Goal: Information Seeking & Learning: Learn about a topic

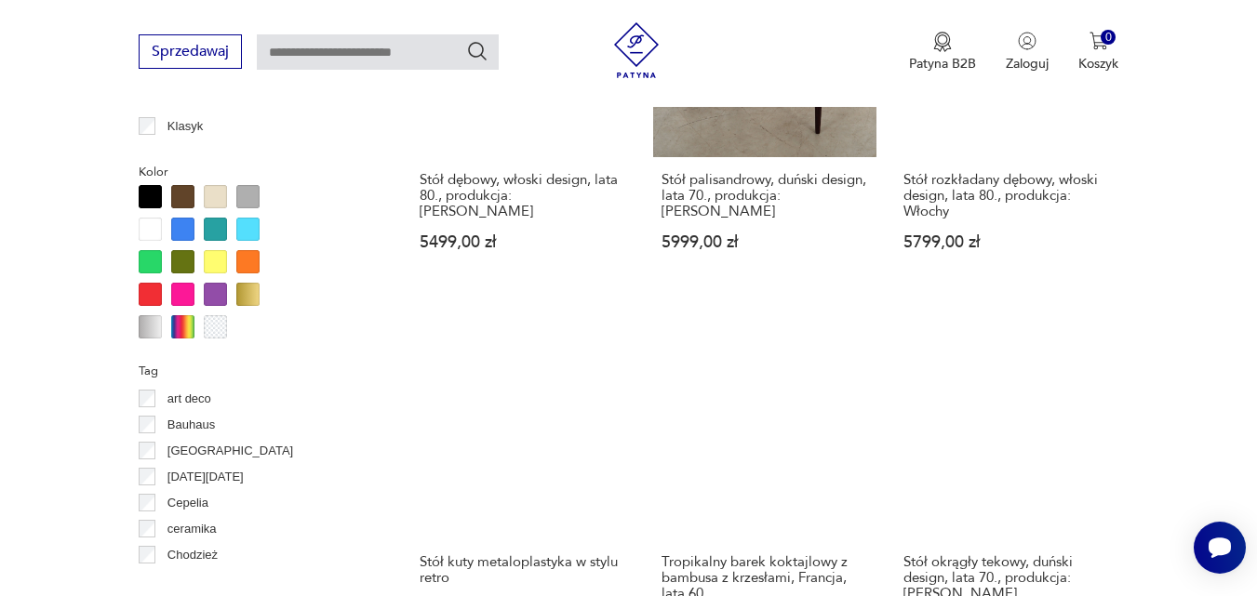
scroll to position [1702, 0]
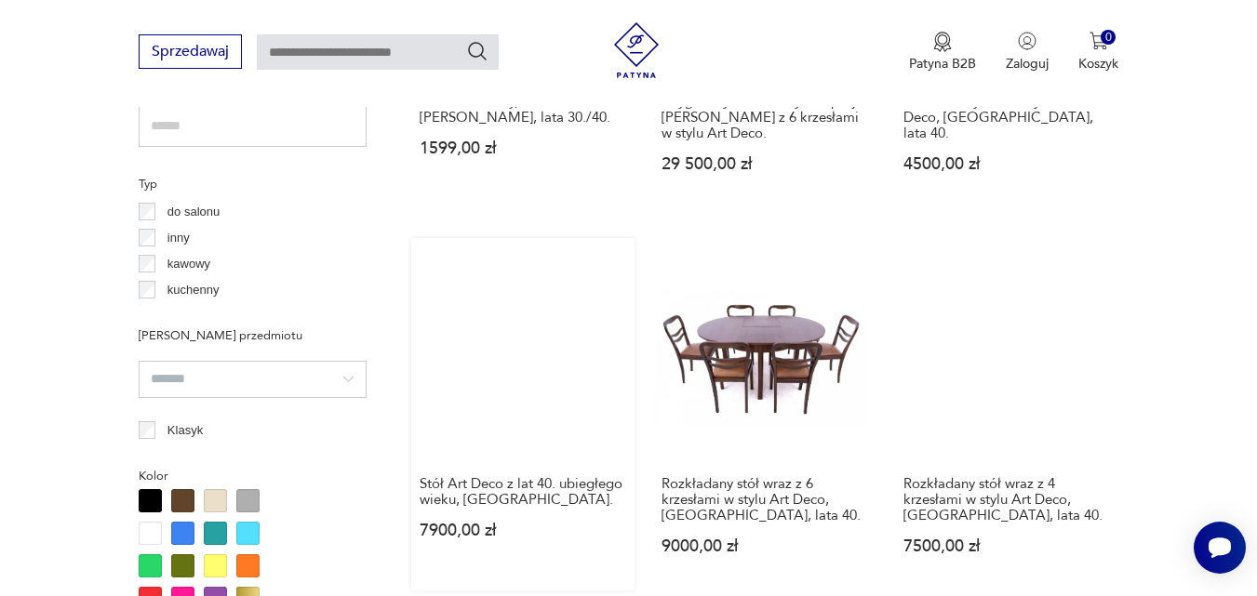
scroll to position [1239, 0]
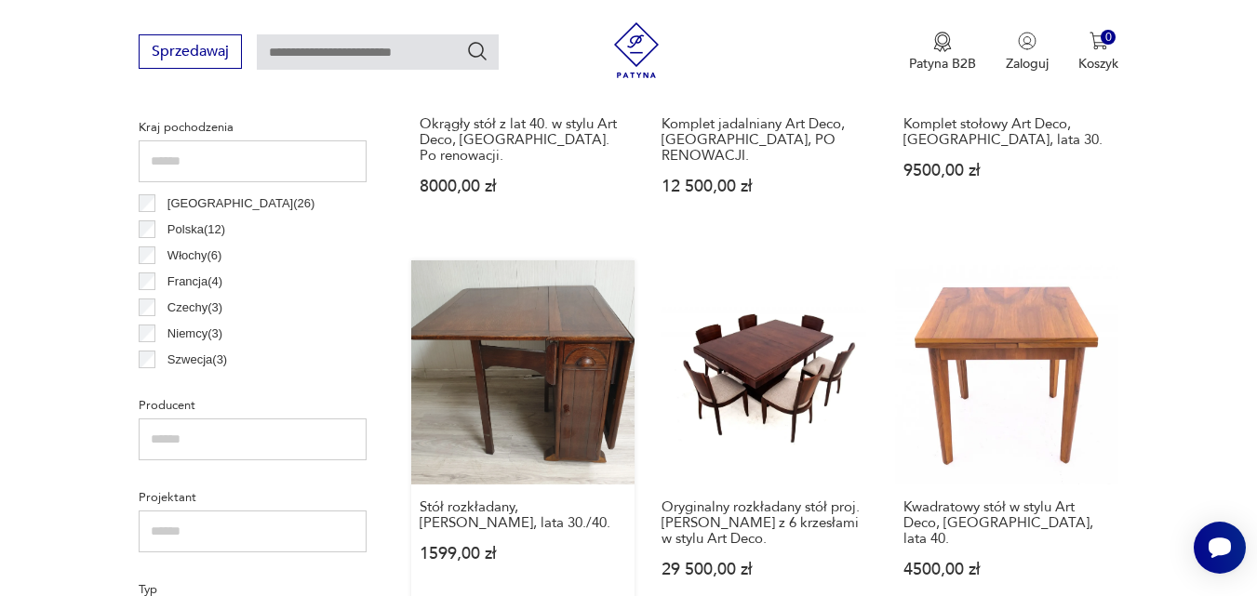
click at [539, 370] on link "Stół rozkładany, [PERSON_NAME], lata 30./40. 1599,00 zł" at bounding box center [522, 437] width 223 height 353
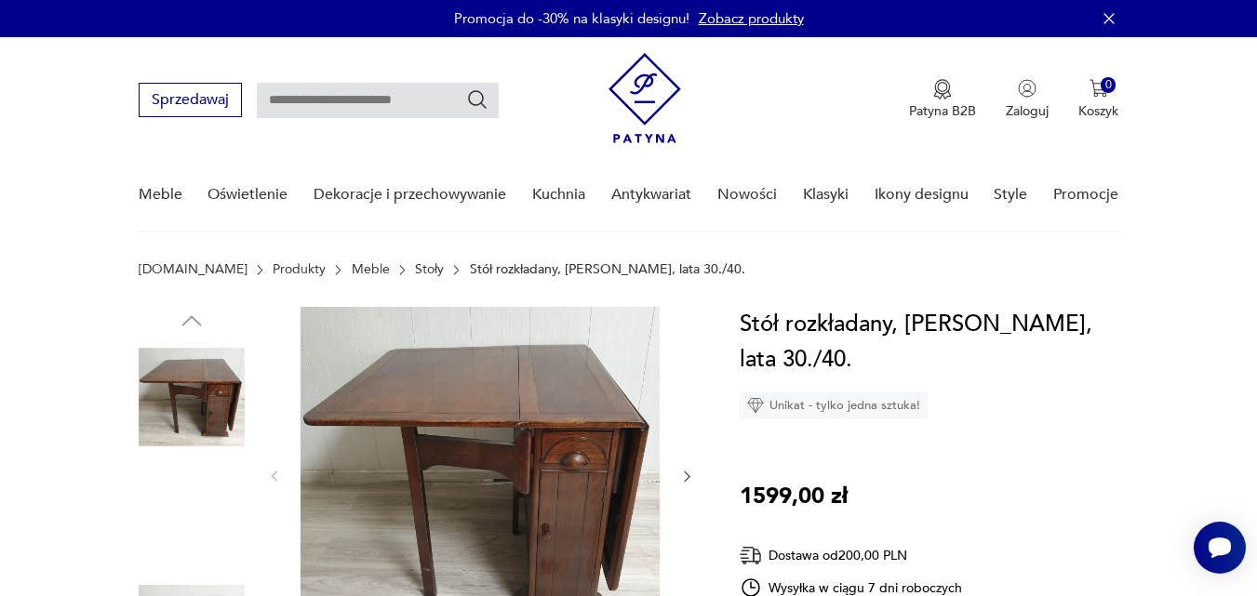
scroll to position [186, 0]
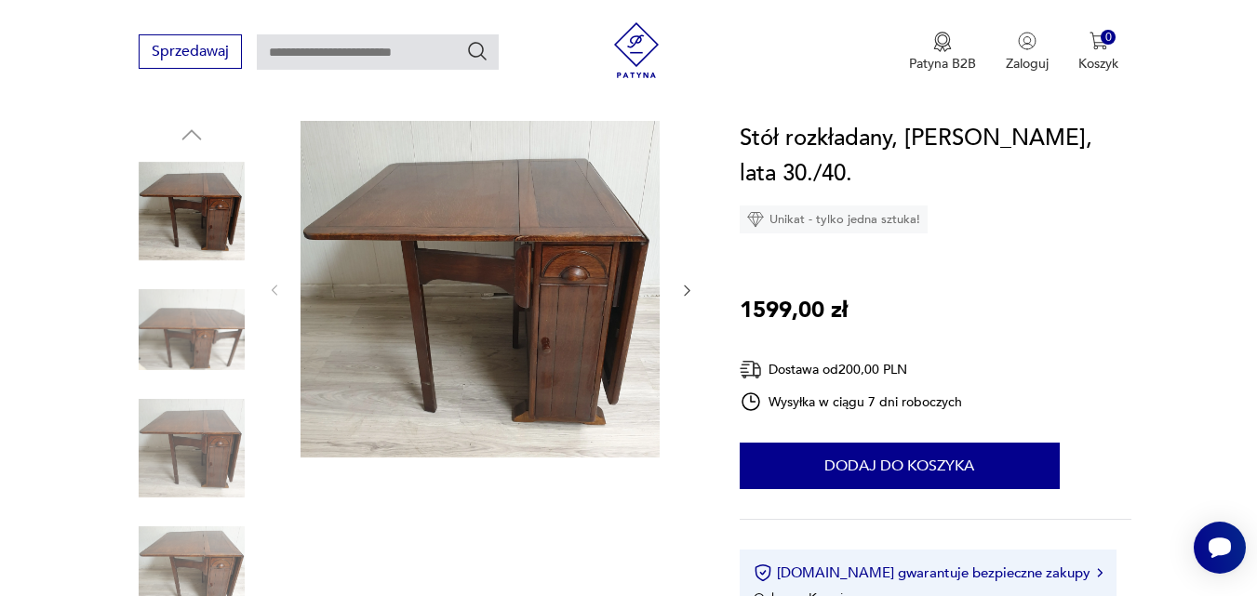
click at [690, 288] on icon "button" at bounding box center [687, 291] width 16 height 16
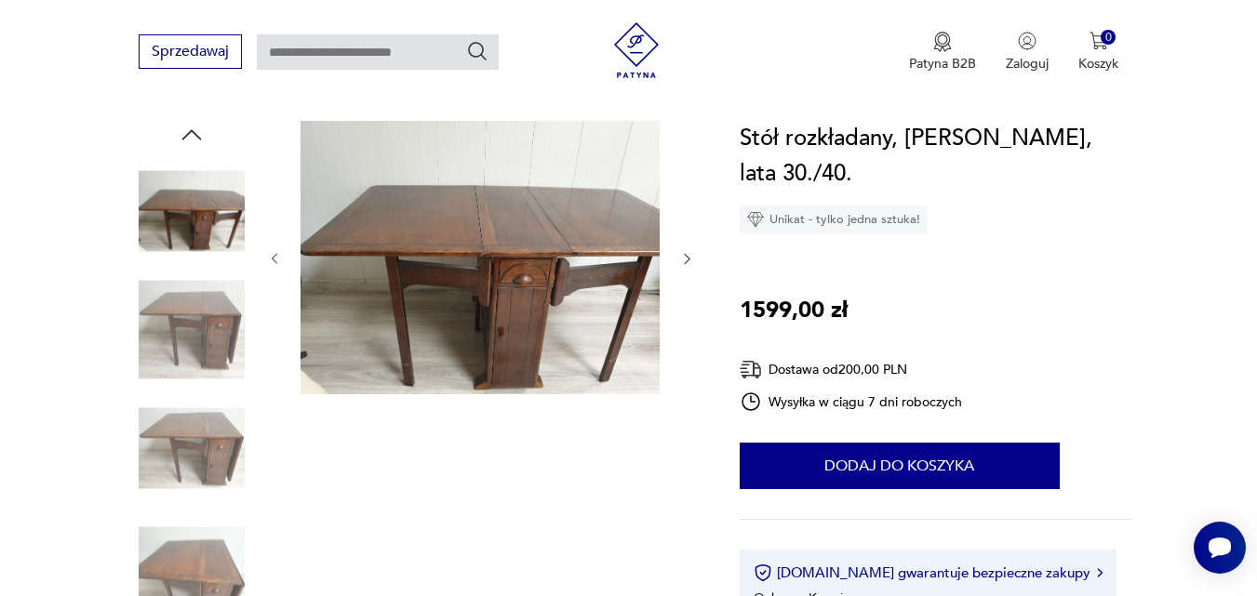
click at [689, 260] on icon "button" at bounding box center [687, 259] width 6 height 11
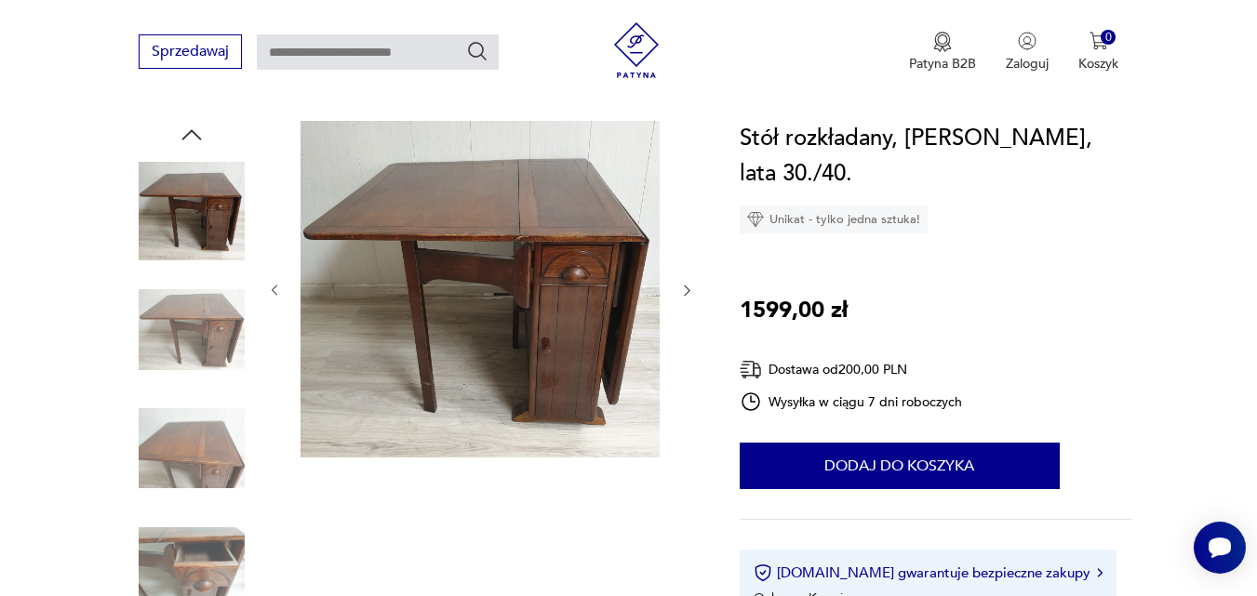
click at [679, 291] on icon "button" at bounding box center [687, 291] width 16 height 16
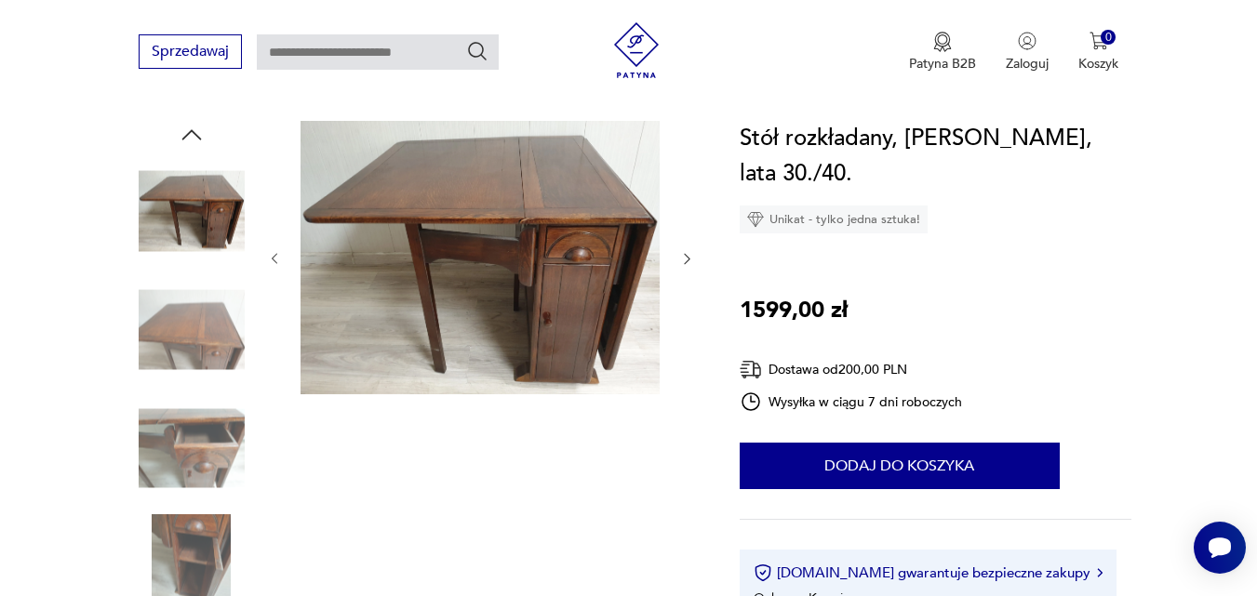
click at [687, 259] on icon "button" at bounding box center [687, 259] width 16 height 16
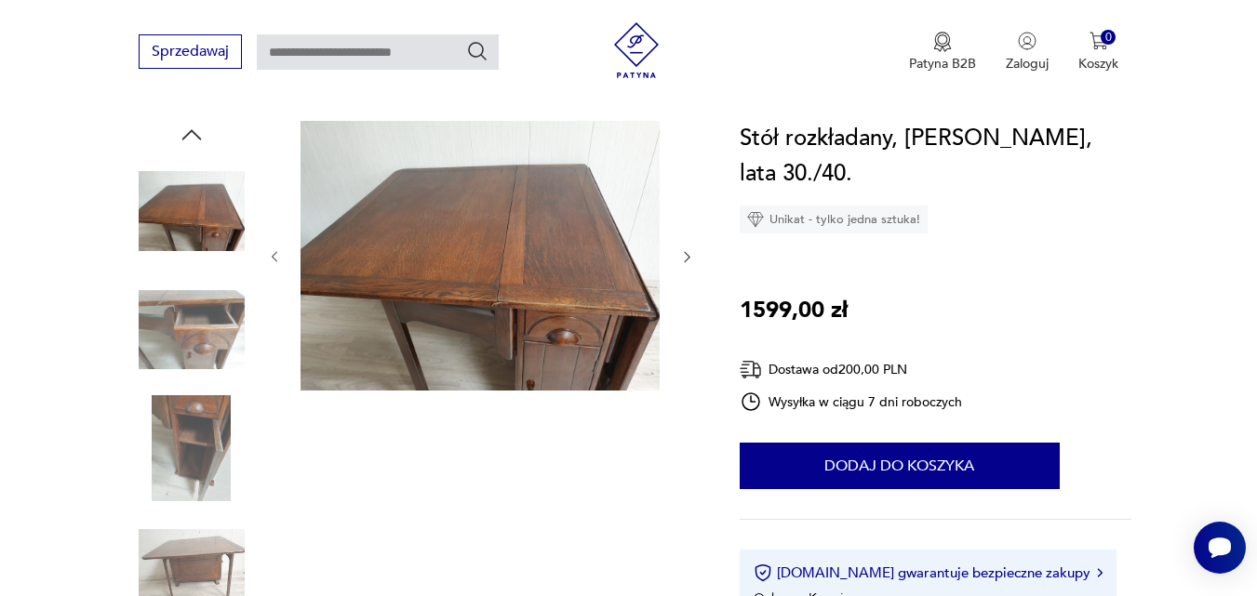
click at [687, 259] on icon "button" at bounding box center [687, 257] width 6 height 11
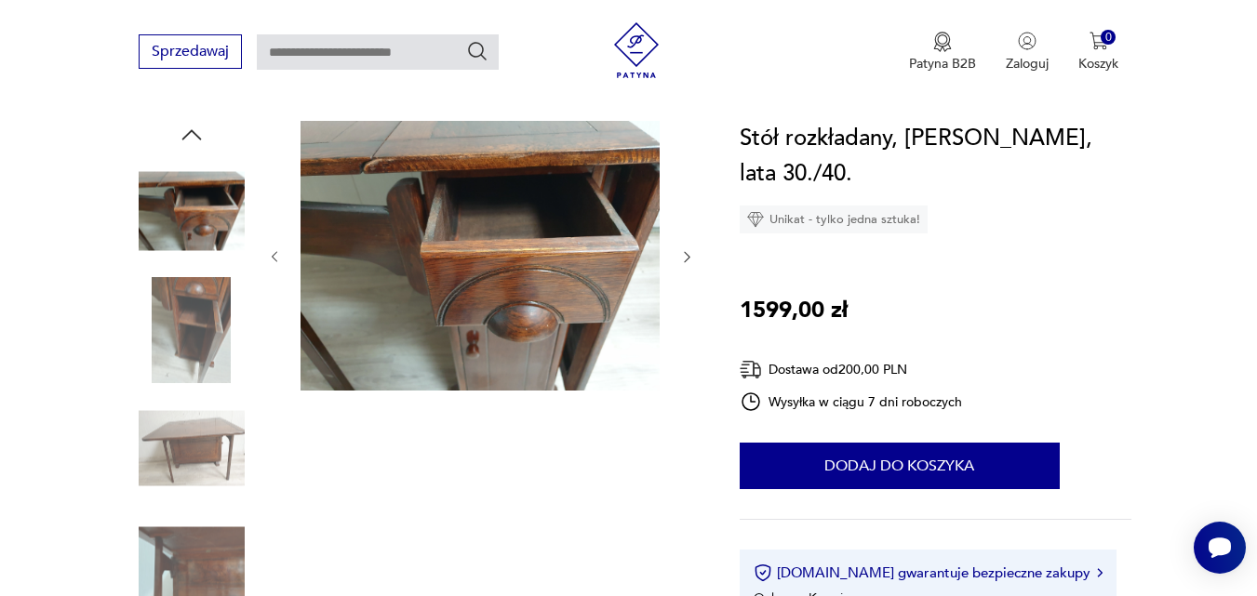
click at [687, 259] on icon "button" at bounding box center [687, 257] width 6 height 11
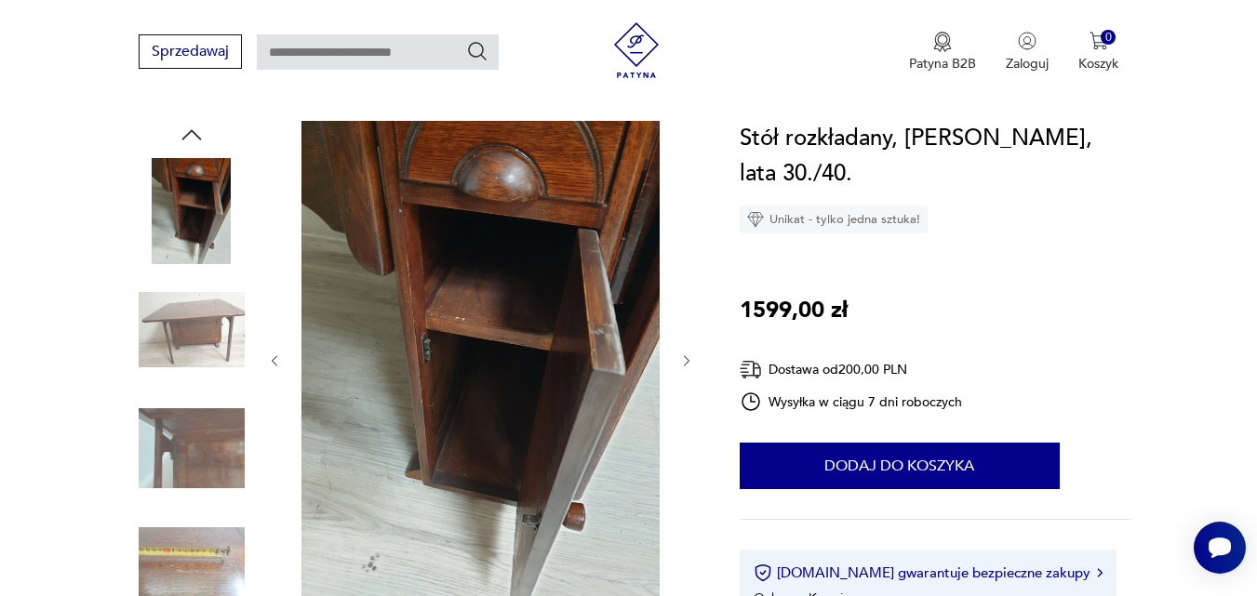
click at [675, 370] on div at bounding box center [481, 361] width 428 height 480
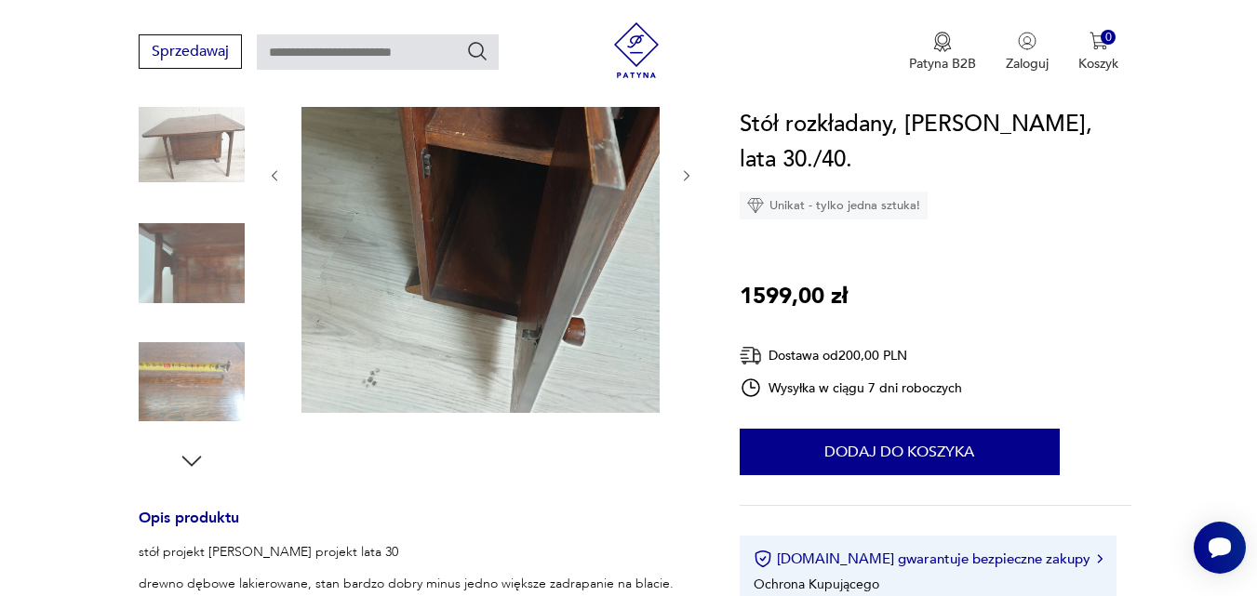
scroll to position [372, 0]
click at [690, 172] on icon "button" at bounding box center [687, 175] width 16 height 16
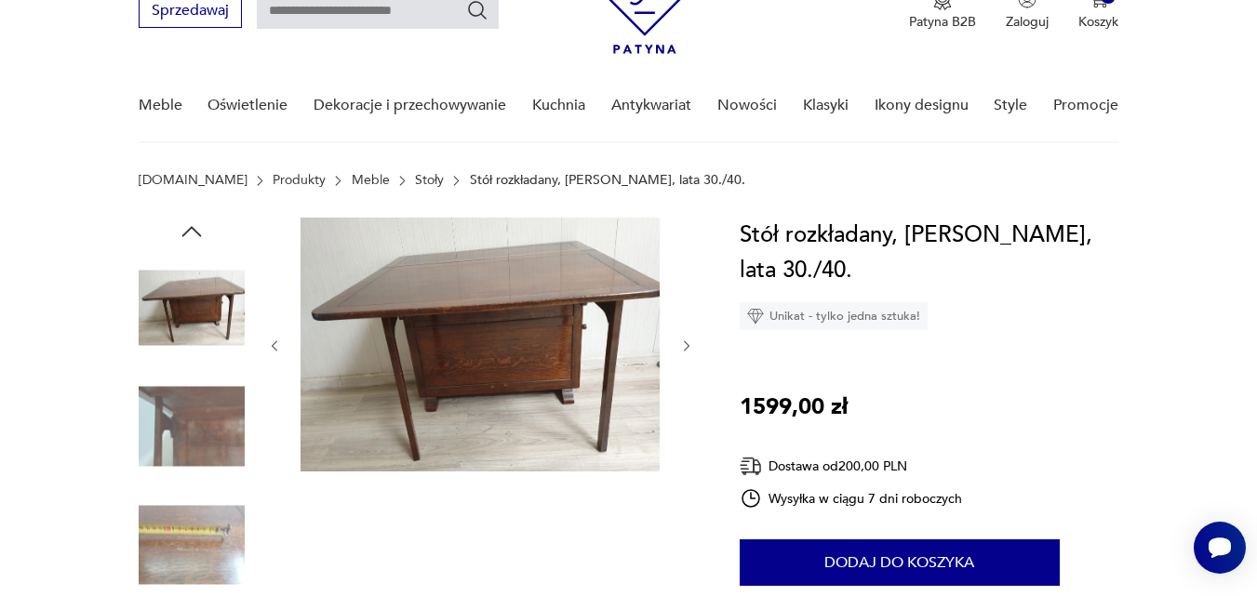
scroll to position [74, 0]
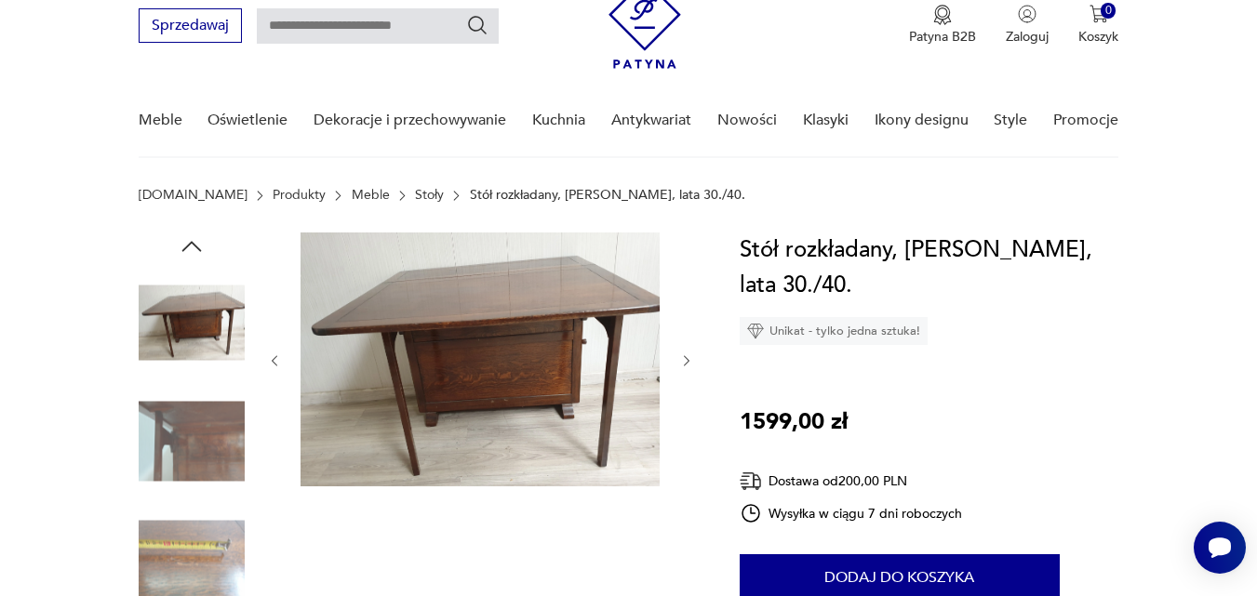
click at [683, 360] on icon "button" at bounding box center [687, 362] width 16 height 16
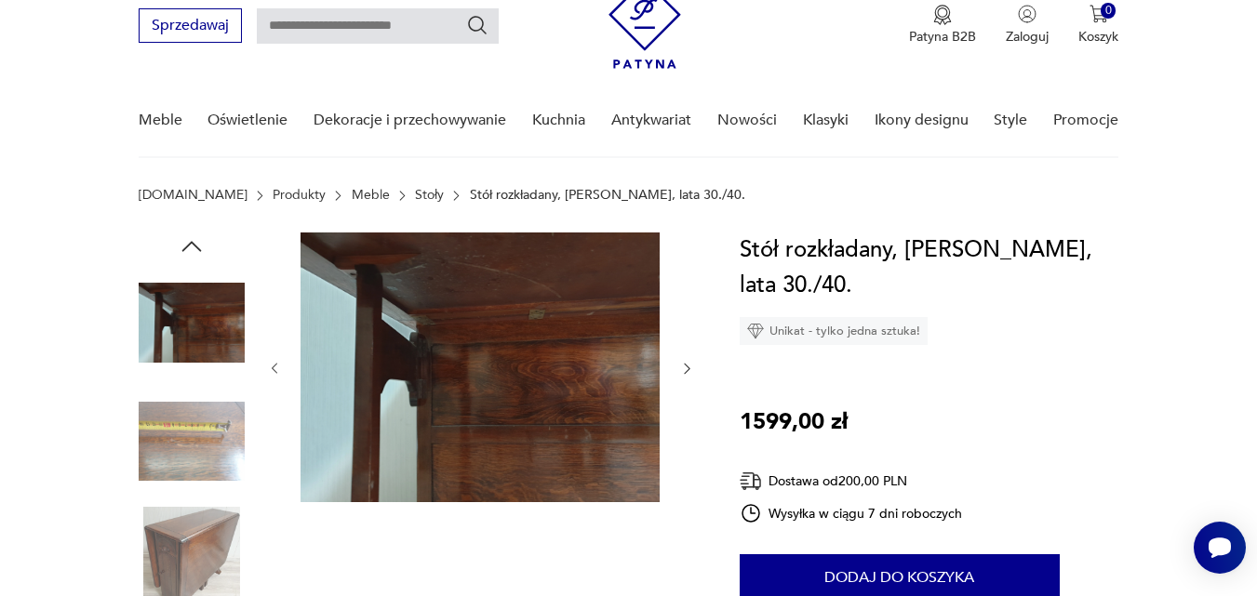
click at [683, 361] on icon "button" at bounding box center [687, 369] width 16 height 16
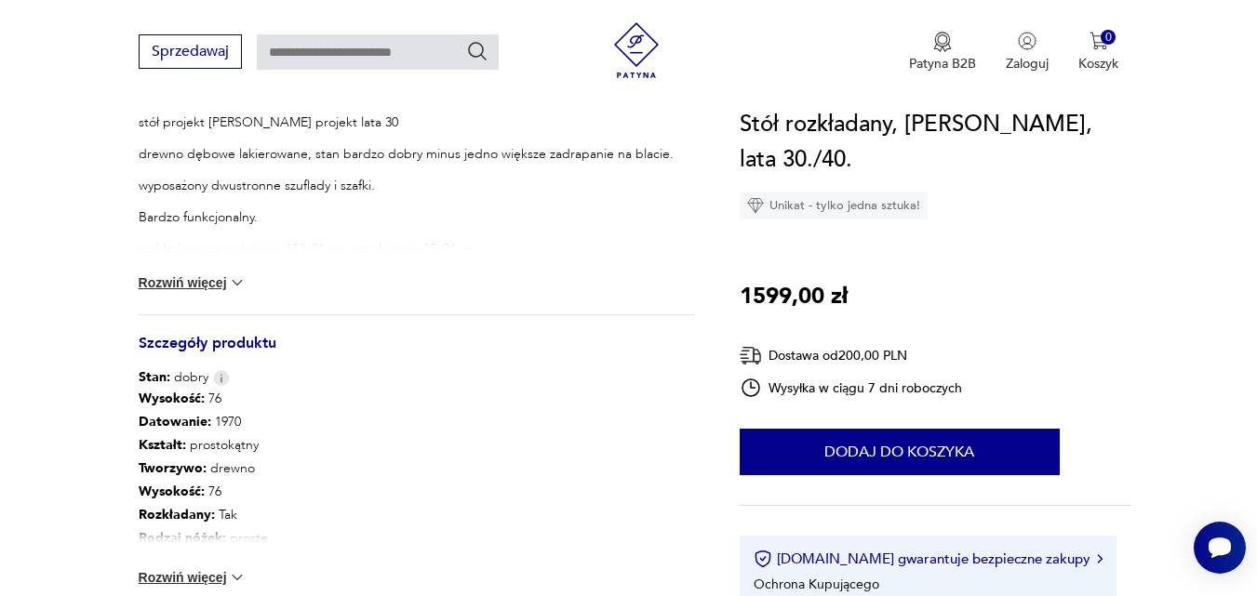
scroll to position [819, 0]
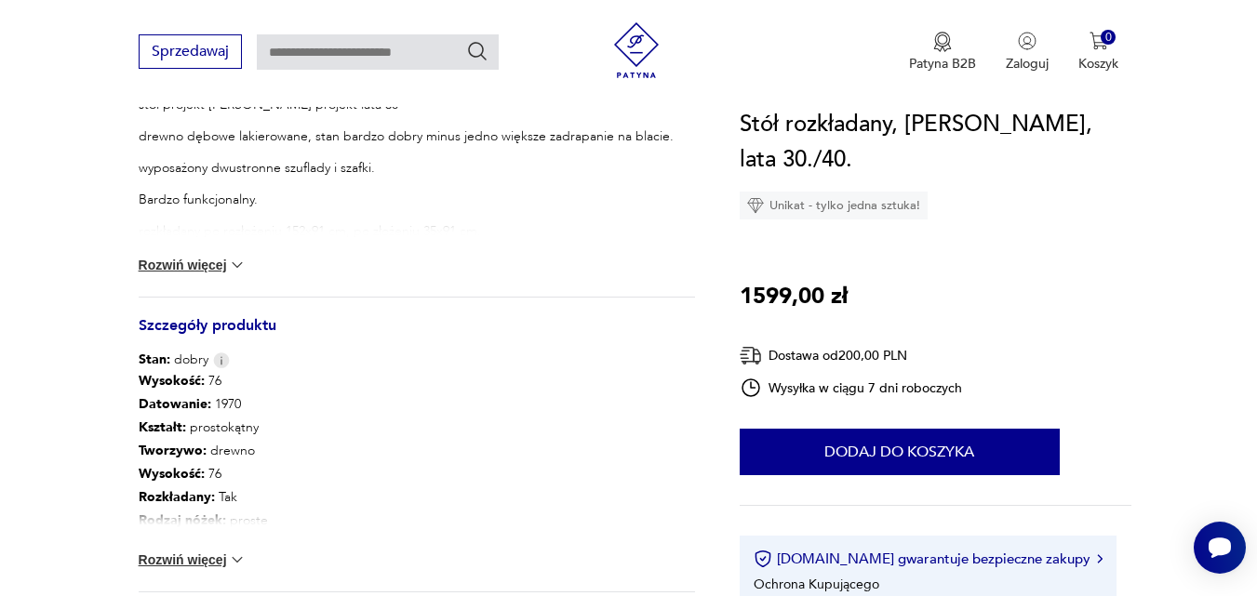
click at [235, 260] on img at bounding box center [237, 265] width 19 height 19
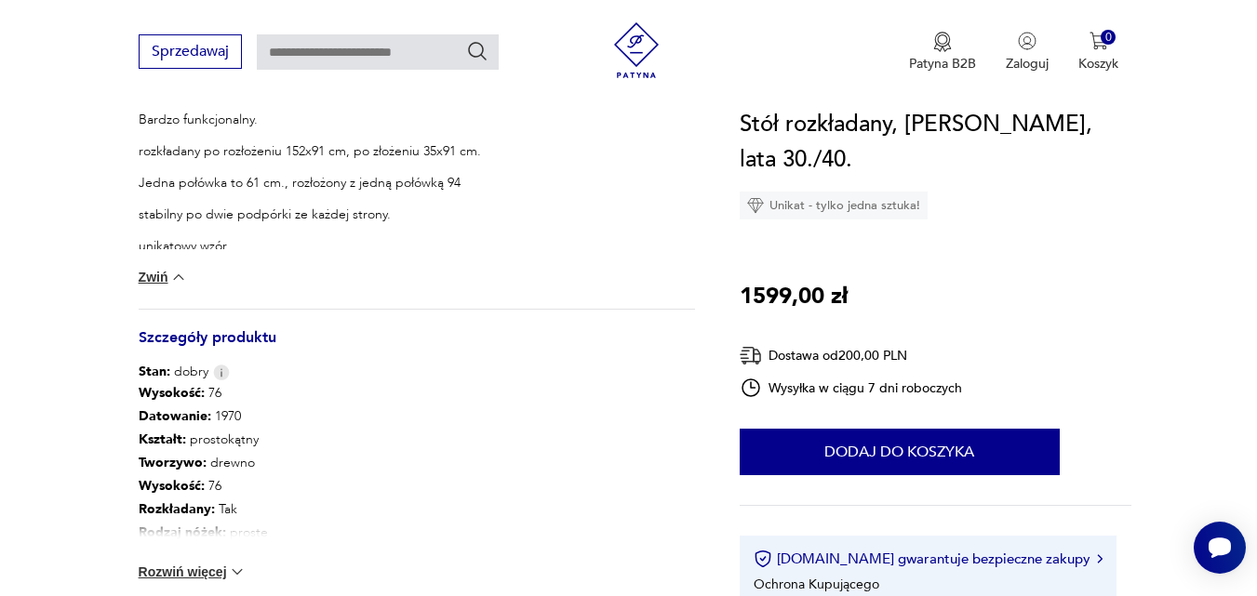
scroll to position [1005, 0]
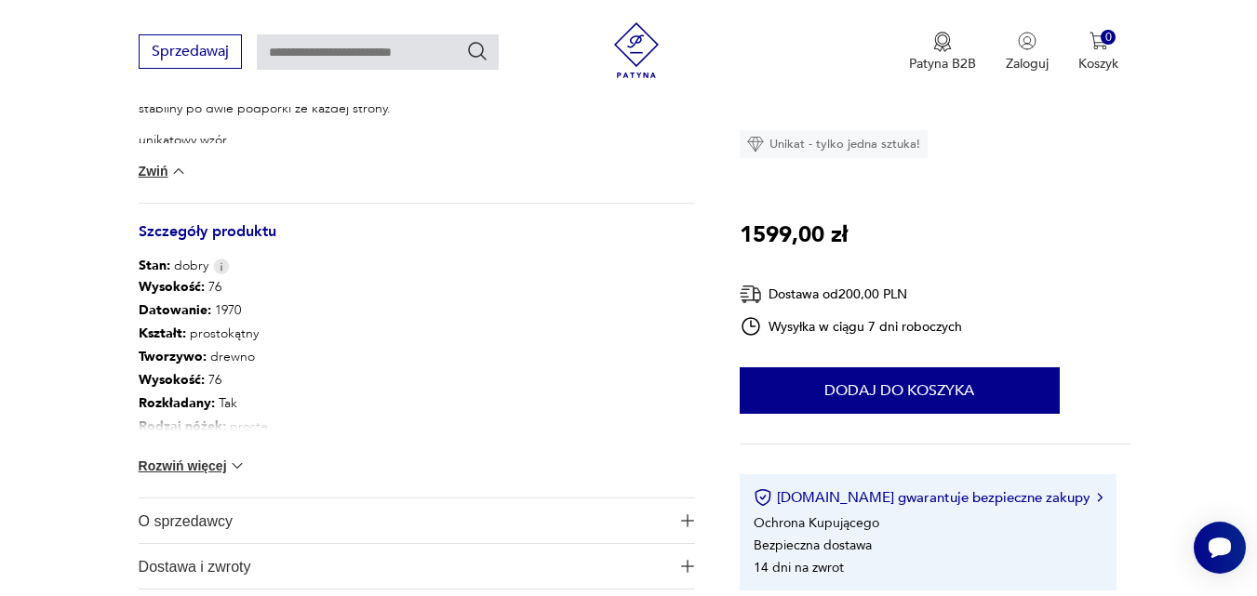
click at [232, 454] on div "Wysokość : 76 Datowanie : 1970 Kształt : prostokątny Tworzywo : drewno Wysokość…" at bounding box center [417, 386] width 556 height 222
click at [235, 463] on img at bounding box center [237, 466] width 19 height 19
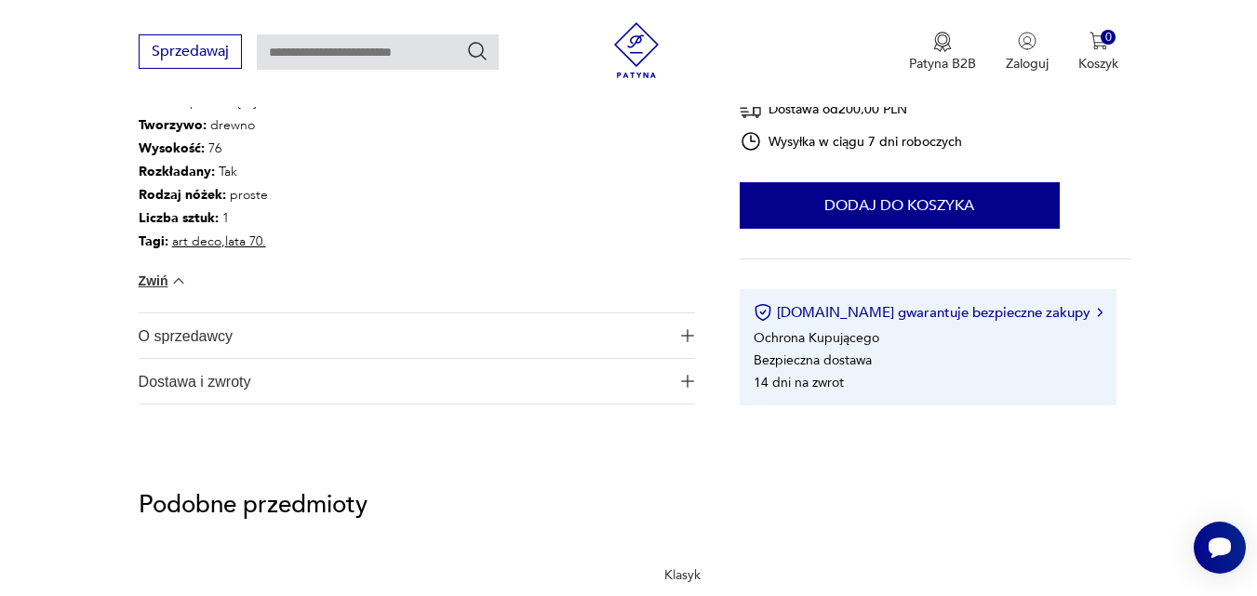
scroll to position [1284, 0]
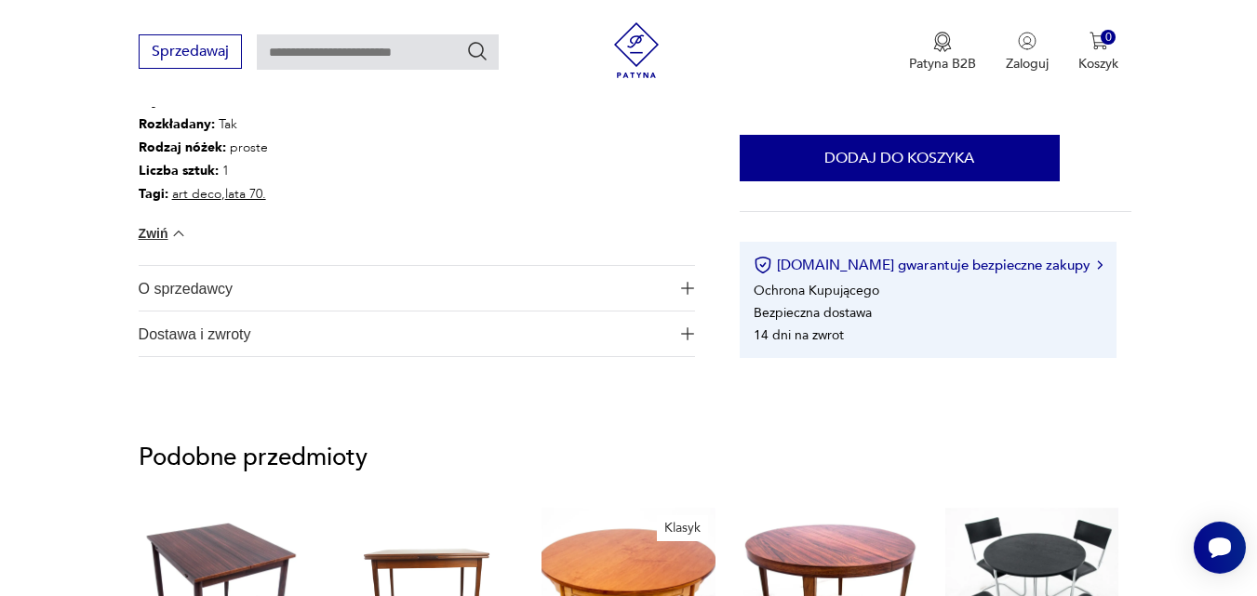
click at [683, 287] on img "button" at bounding box center [687, 288] width 13 height 13
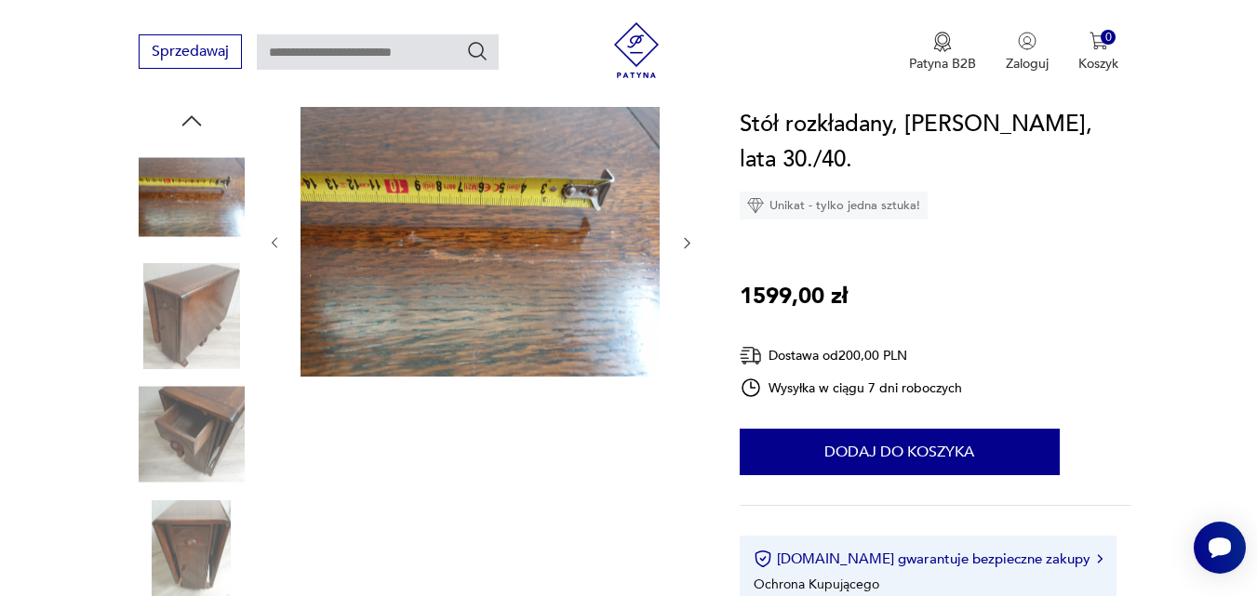
scroll to position [167, 0]
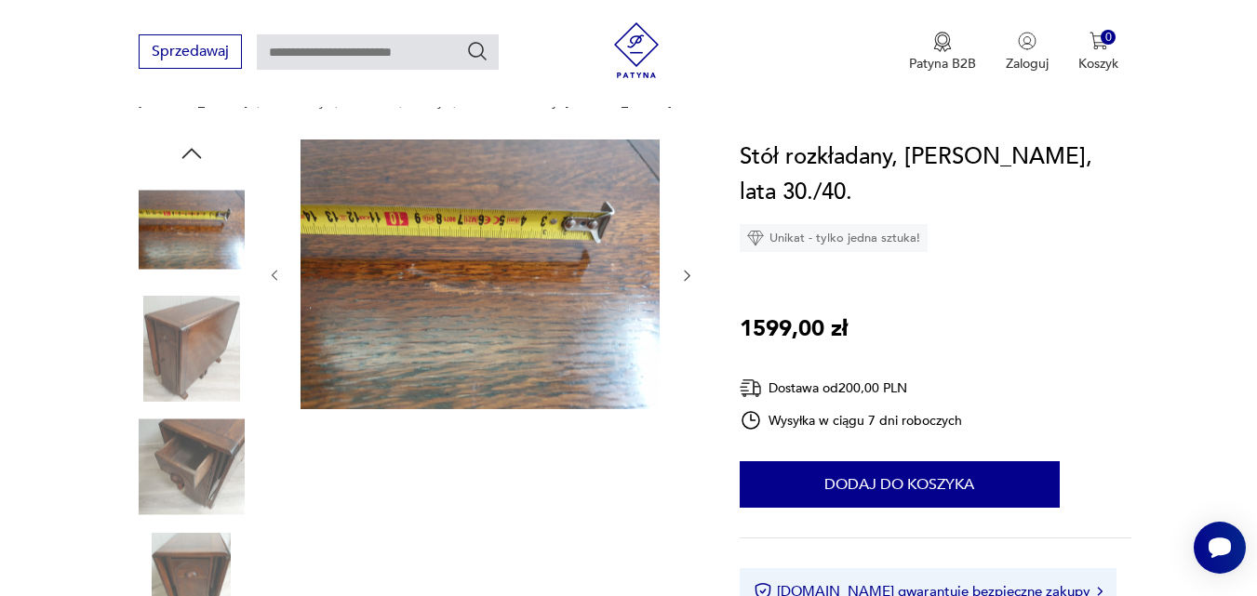
click at [673, 270] on div at bounding box center [481, 276] width 428 height 273
click at [687, 275] on icon "button" at bounding box center [687, 276] width 16 height 16
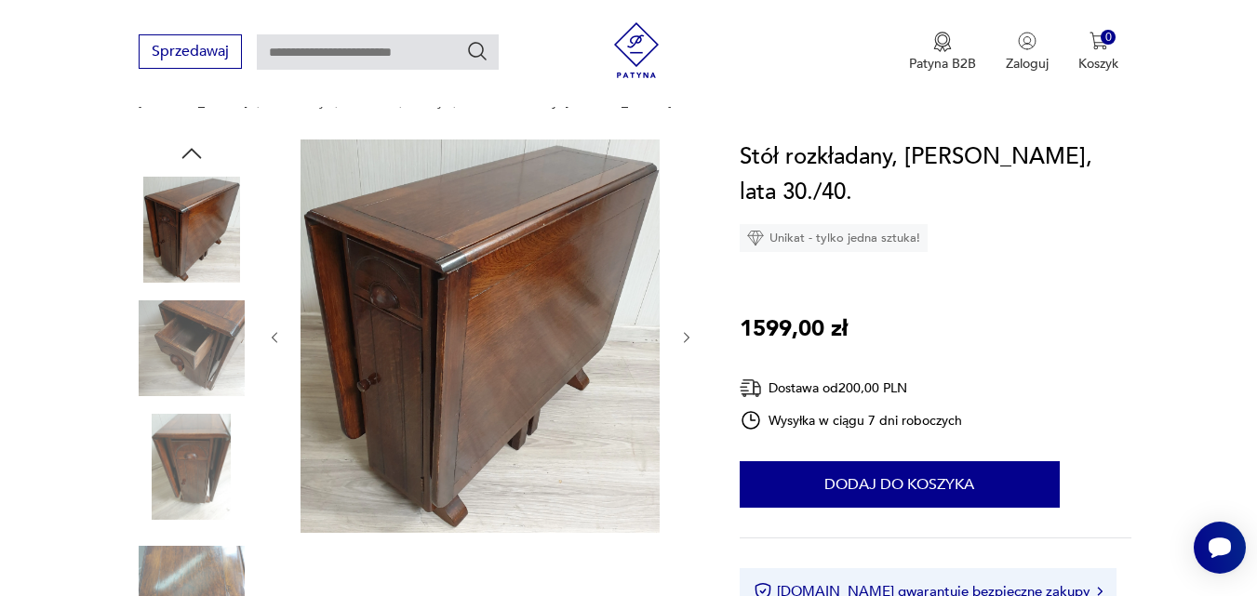
click at [689, 333] on icon "button" at bounding box center [687, 338] width 16 height 16
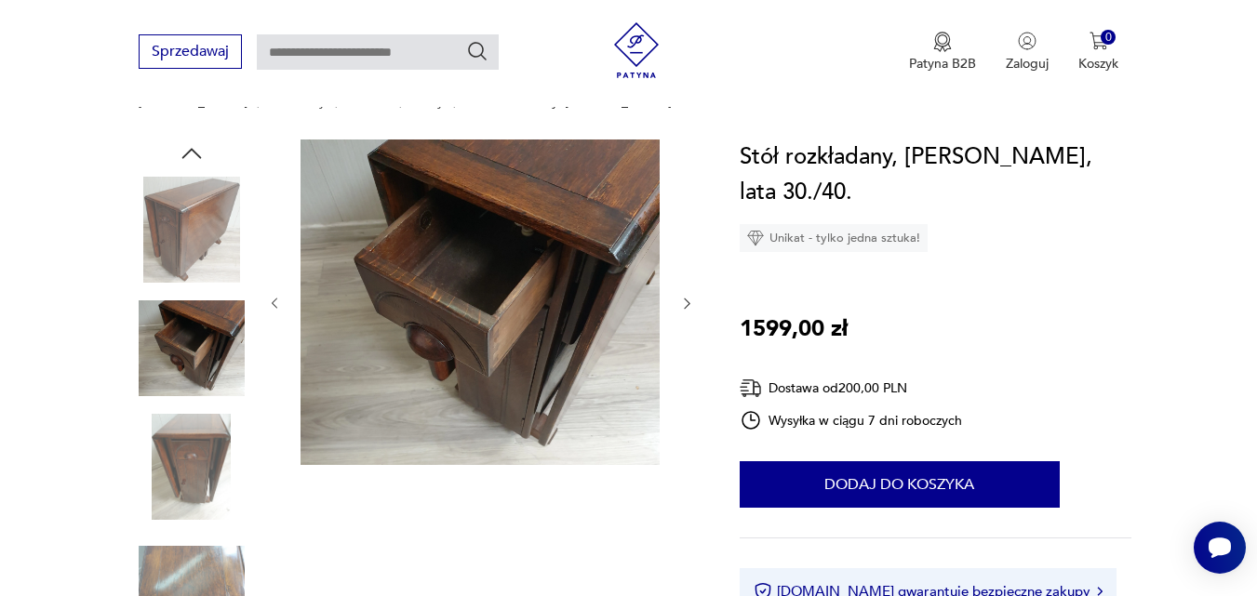
click at [689, 333] on div at bounding box center [481, 304] width 428 height 328
click at [683, 300] on icon "button" at bounding box center [687, 304] width 16 height 16
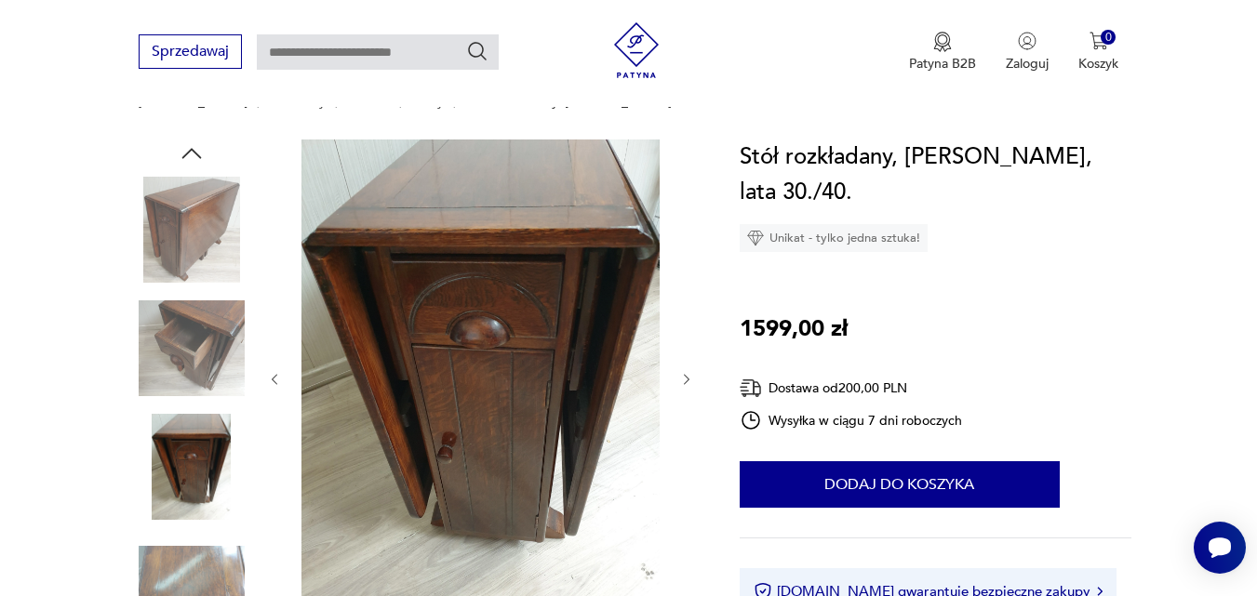
click at [689, 372] on icon "button" at bounding box center [687, 380] width 16 height 16
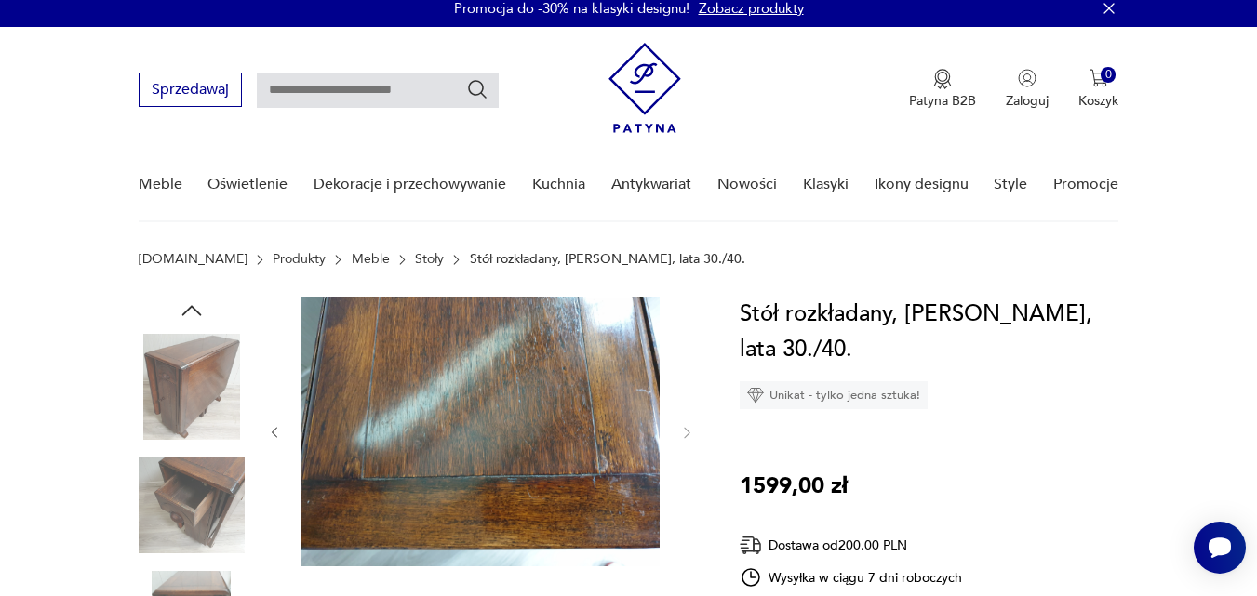
scroll to position [0, 0]
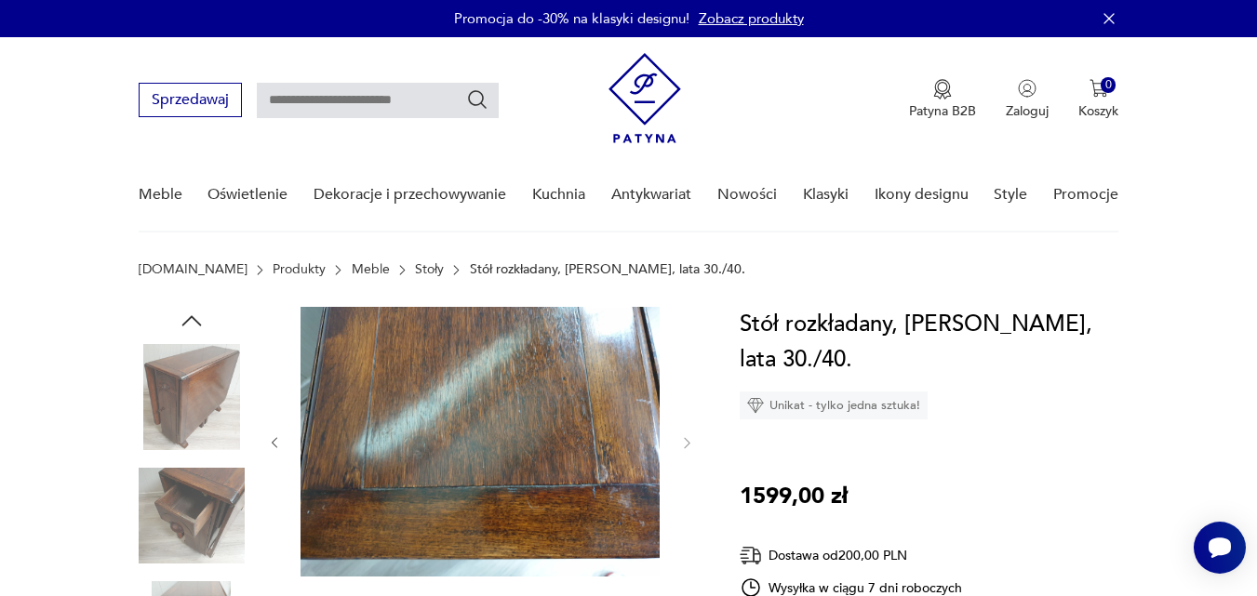
click at [283, 444] on div at bounding box center [481, 443] width 428 height 273
click at [268, 442] on icon "button" at bounding box center [275, 443] width 16 height 16
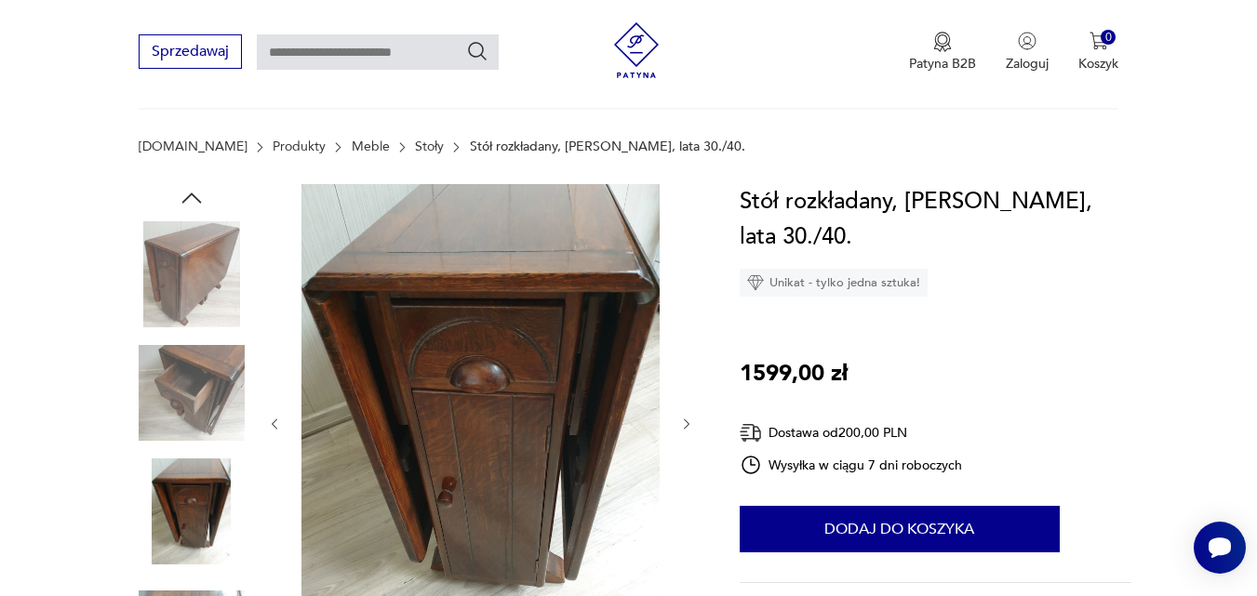
scroll to position [93, 0]
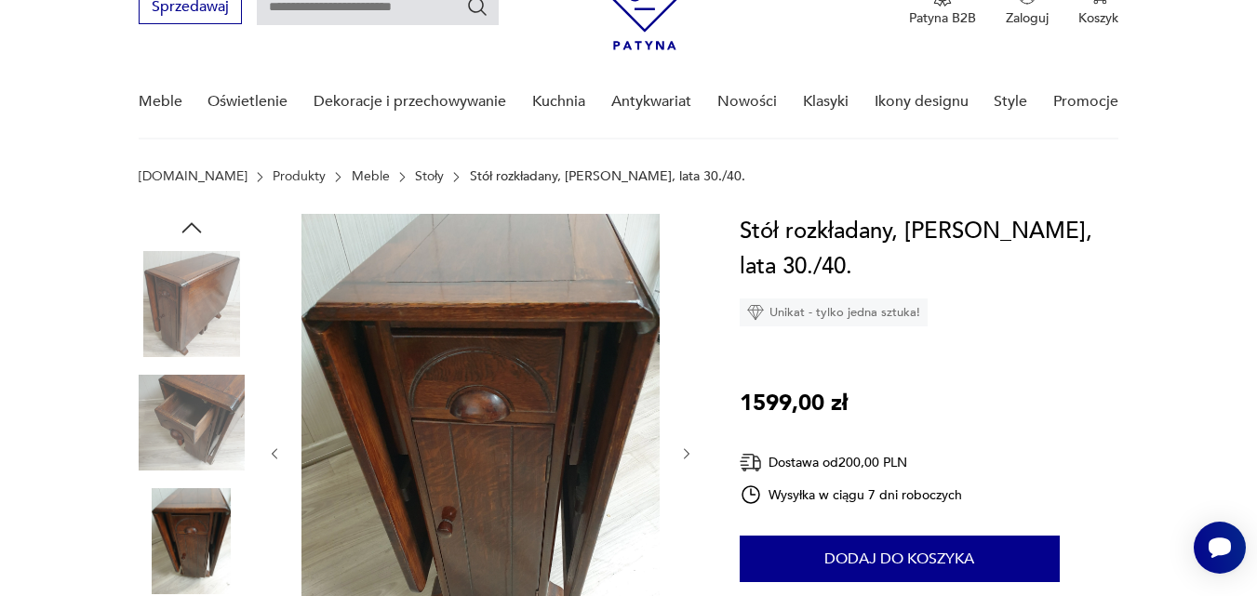
click at [276, 449] on icon "button" at bounding box center [275, 455] width 16 height 16
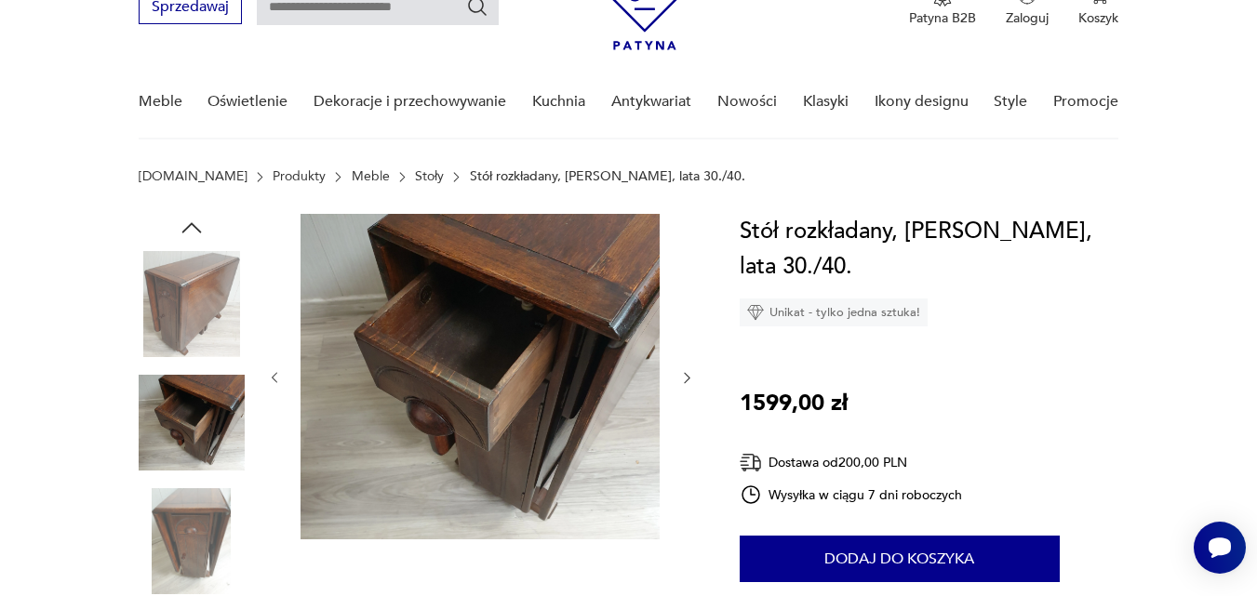
click at [276, 449] on div at bounding box center [481, 378] width 428 height 328
click at [281, 374] on icon "button" at bounding box center [275, 378] width 16 height 16
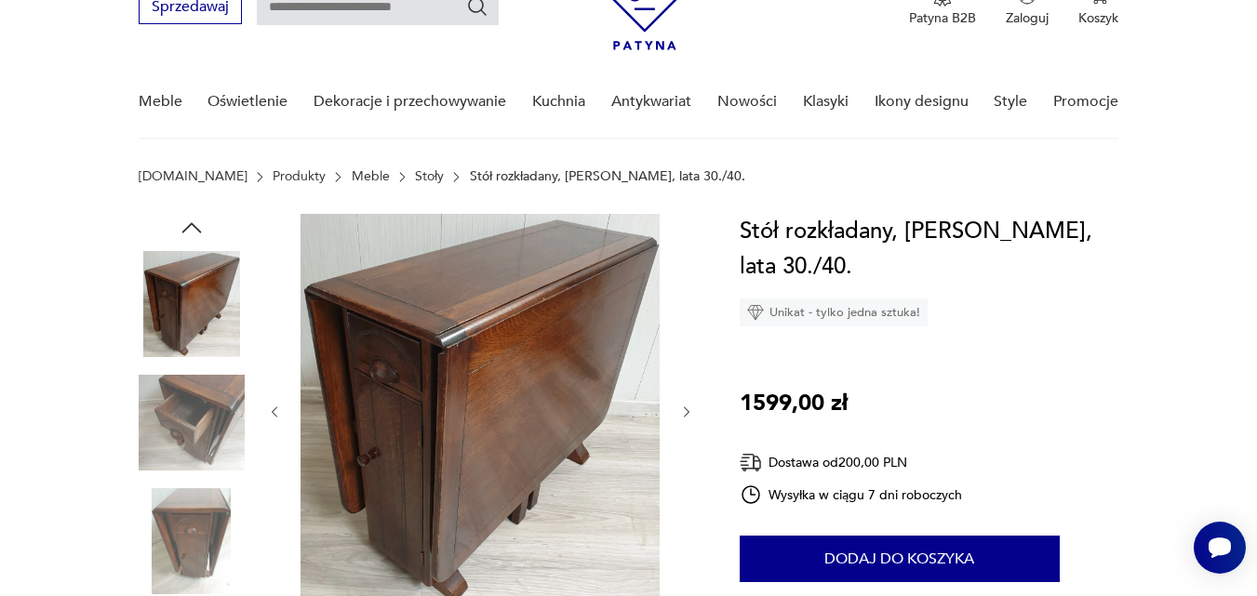
click at [276, 417] on icon "button" at bounding box center [275, 413] width 16 height 16
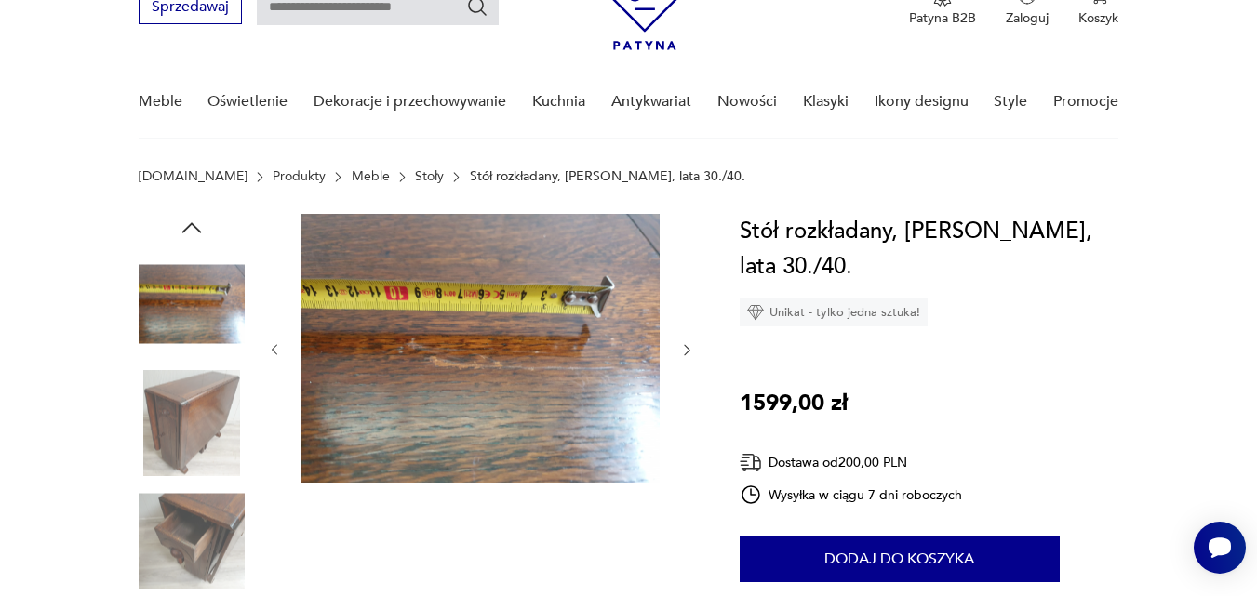
click at [276, 354] on icon "button" at bounding box center [275, 350] width 6 height 11
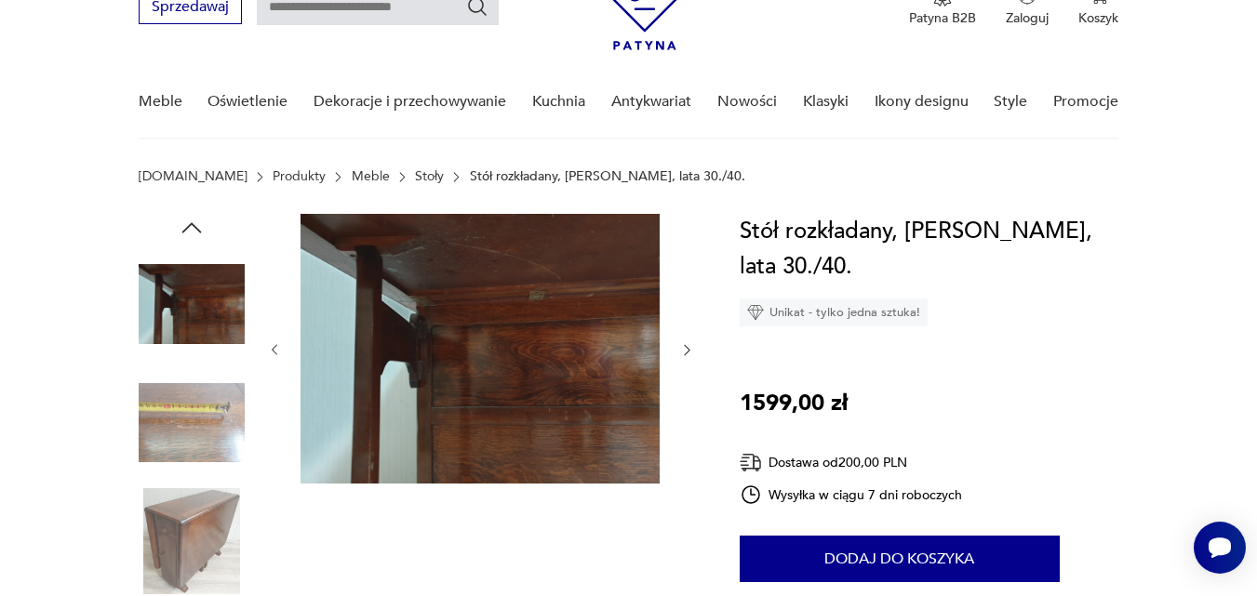
click at [276, 354] on icon "button" at bounding box center [275, 350] width 6 height 11
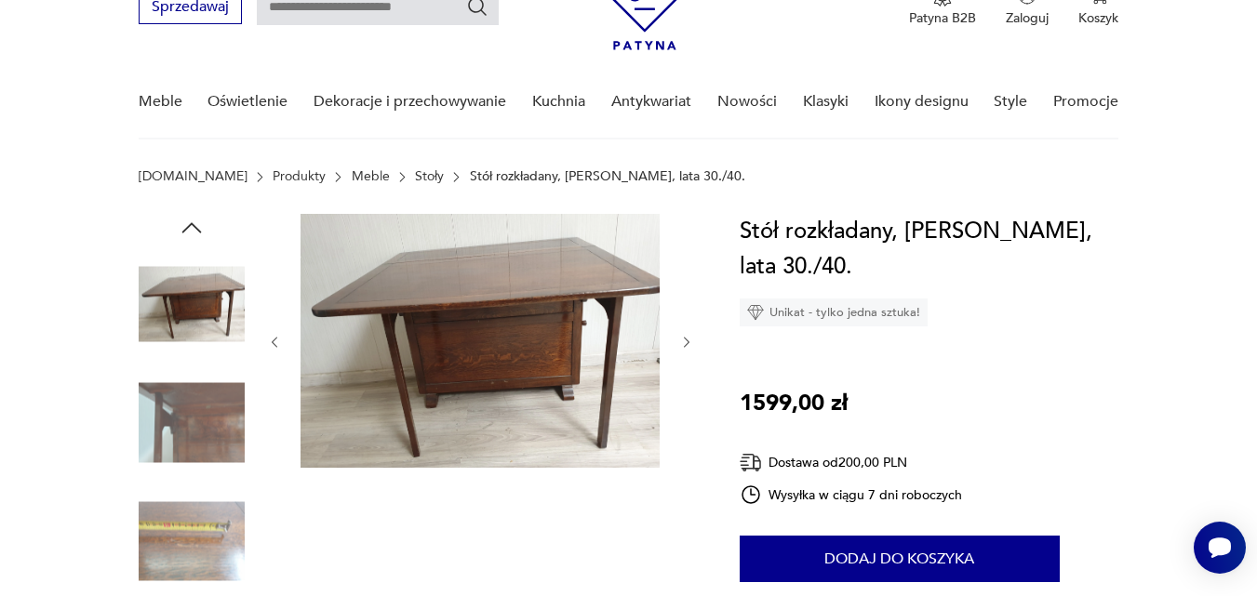
click at [684, 342] on icon "button" at bounding box center [687, 343] width 16 height 16
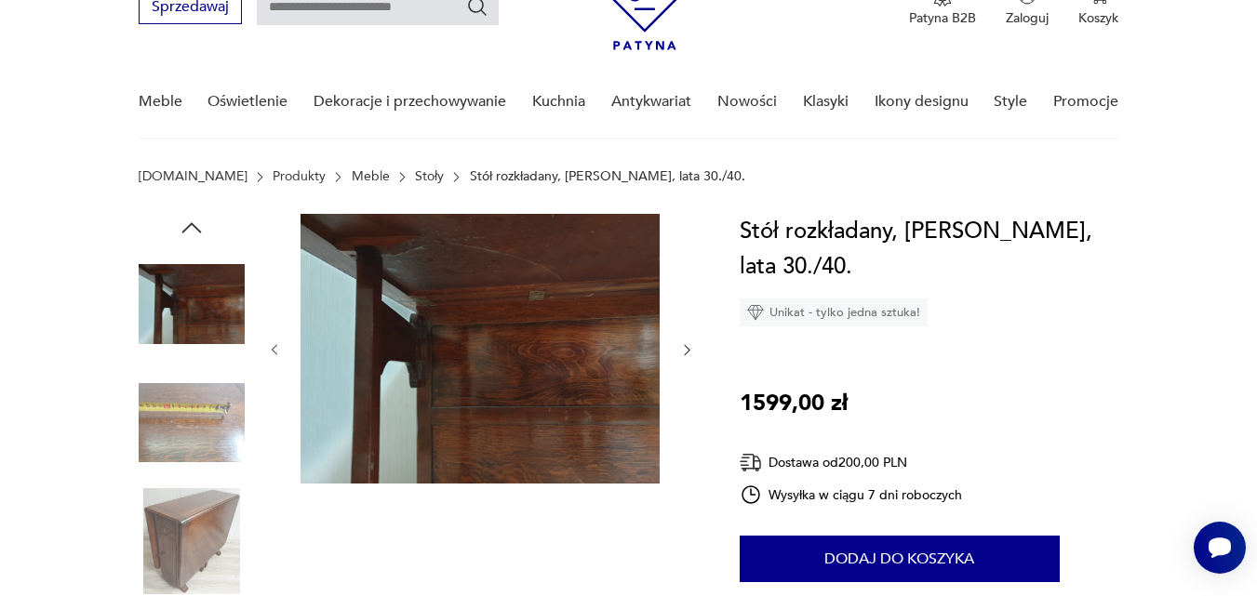
click at [684, 342] on icon "button" at bounding box center [687, 350] width 16 height 16
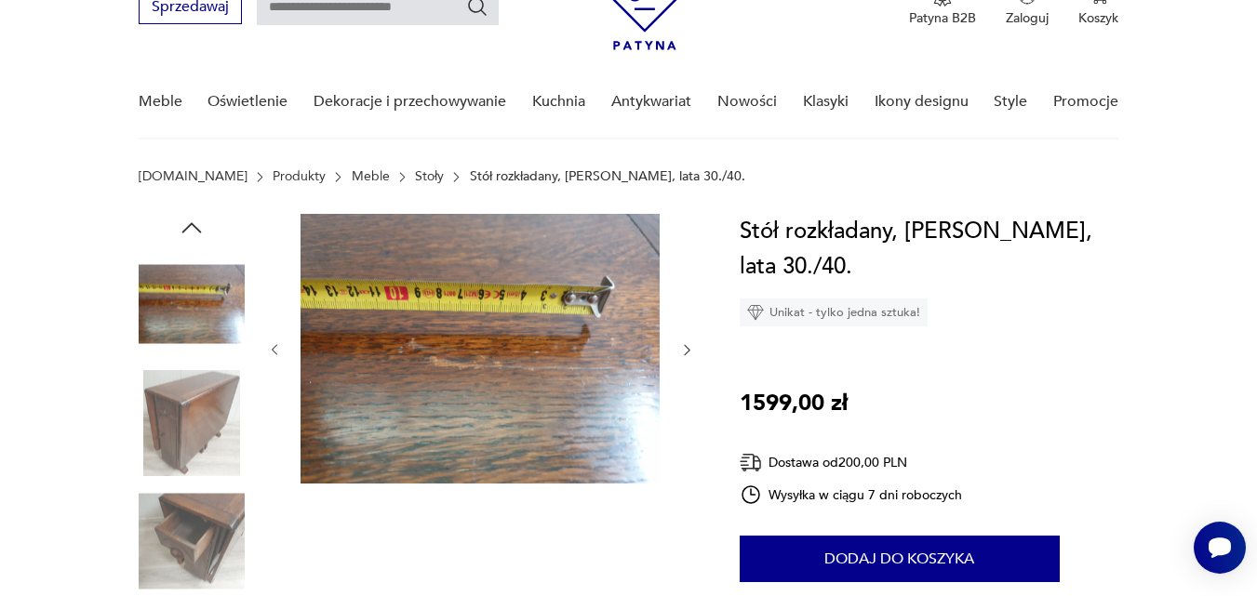
click at [281, 344] on icon "button" at bounding box center [275, 350] width 16 height 16
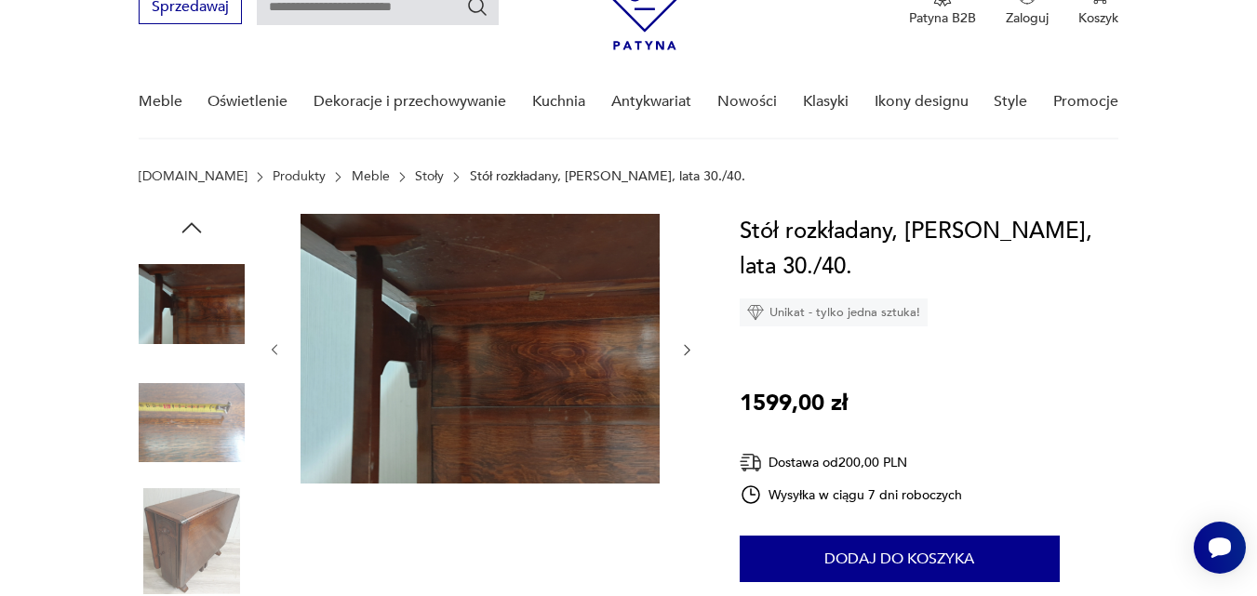
click at [270, 353] on icon "button" at bounding box center [275, 350] width 16 height 16
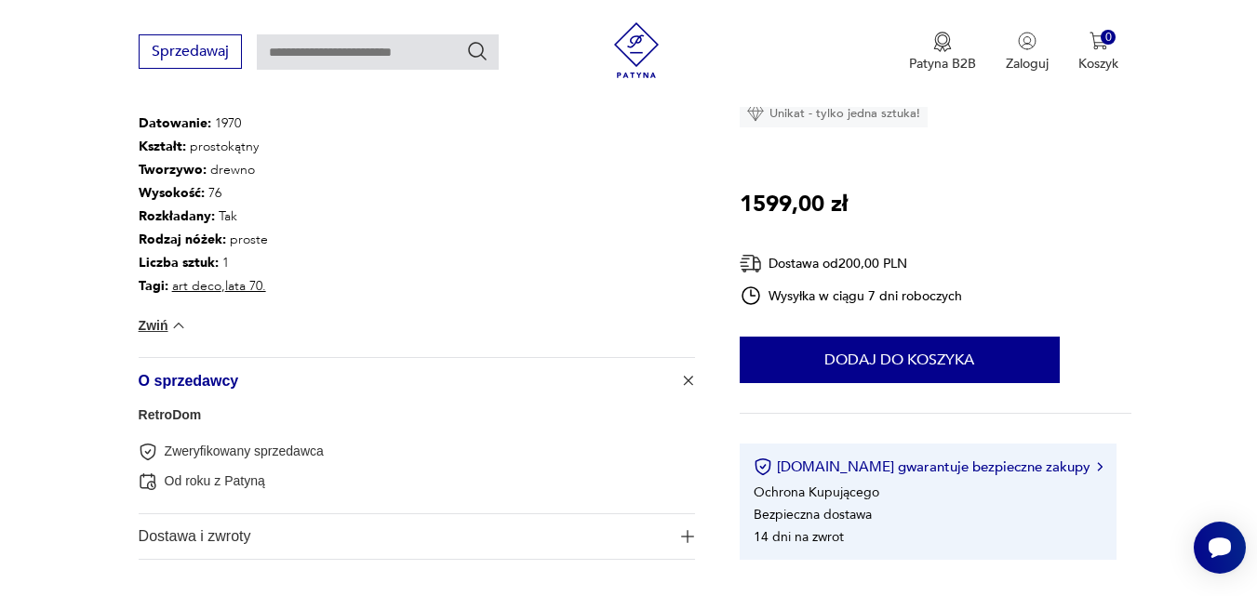
scroll to position [1210, 0]
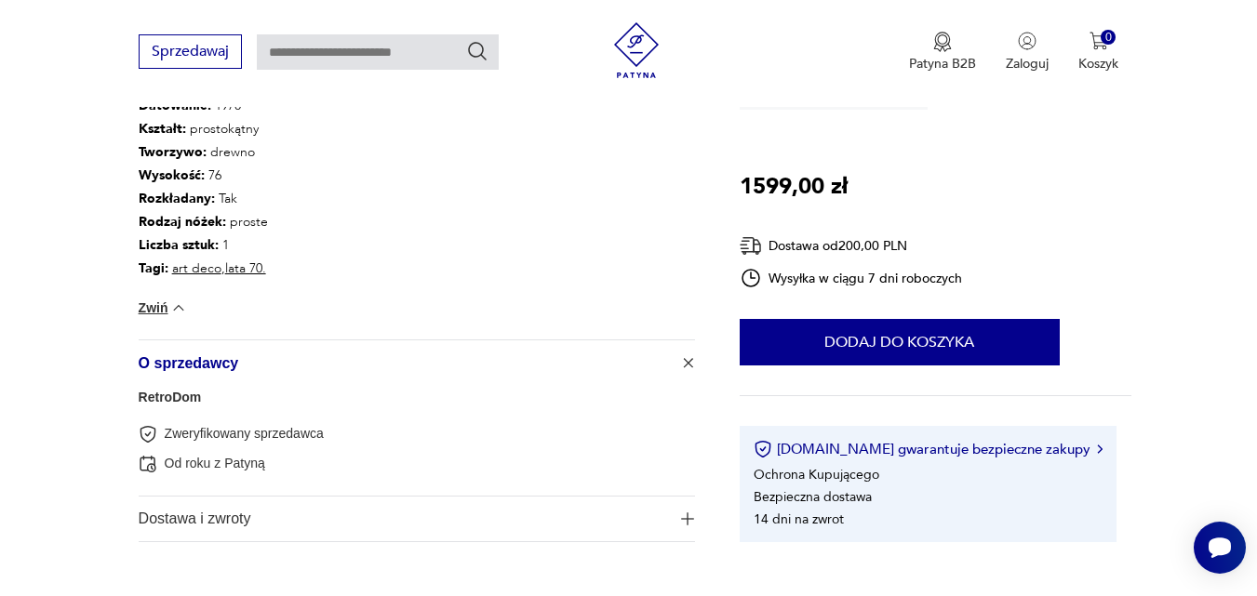
click at [147, 430] on img at bounding box center [148, 434] width 19 height 19
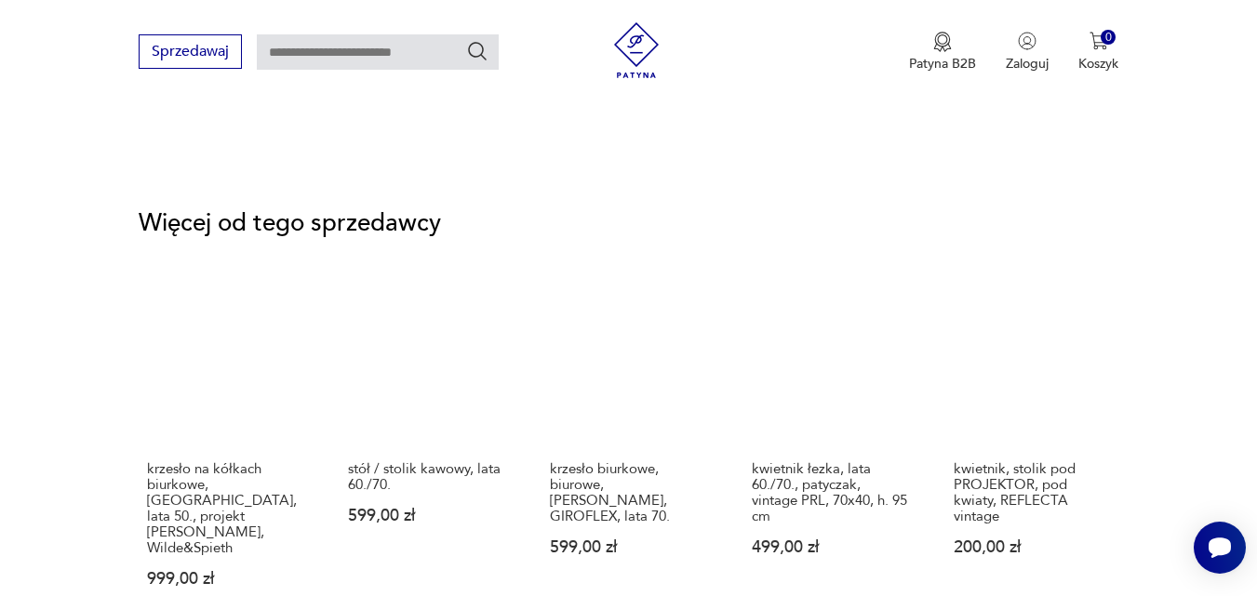
scroll to position [2792, 0]
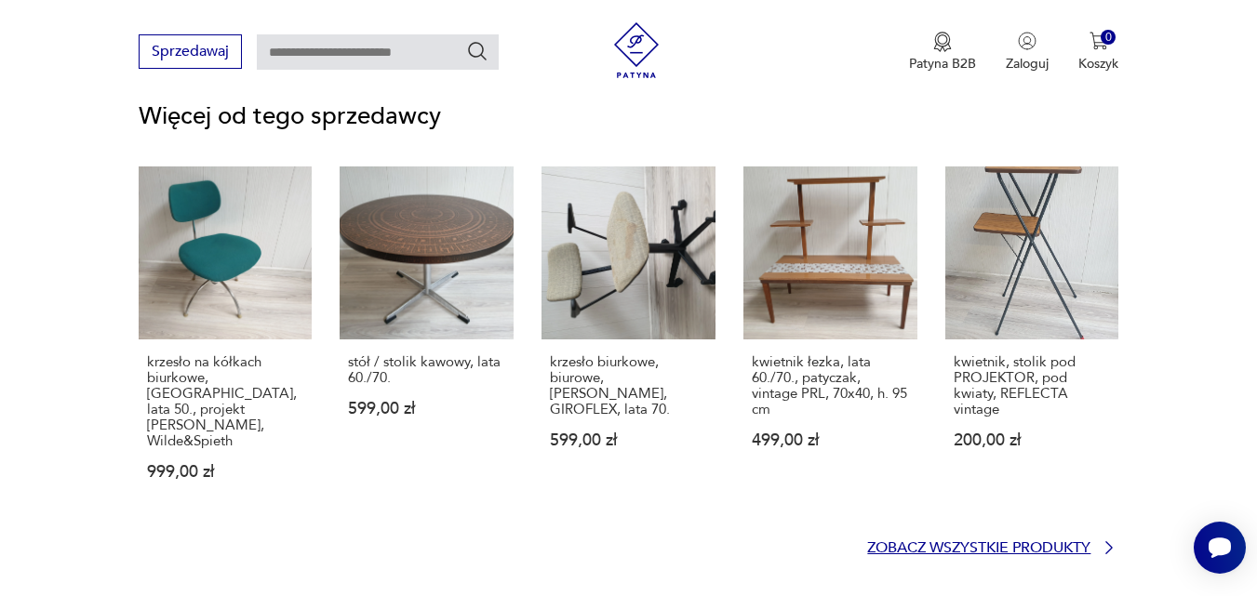
click at [1053, 543] on p "Zobacz wszystkie produkty" at bounding box center [978, 549] width 223 height 12
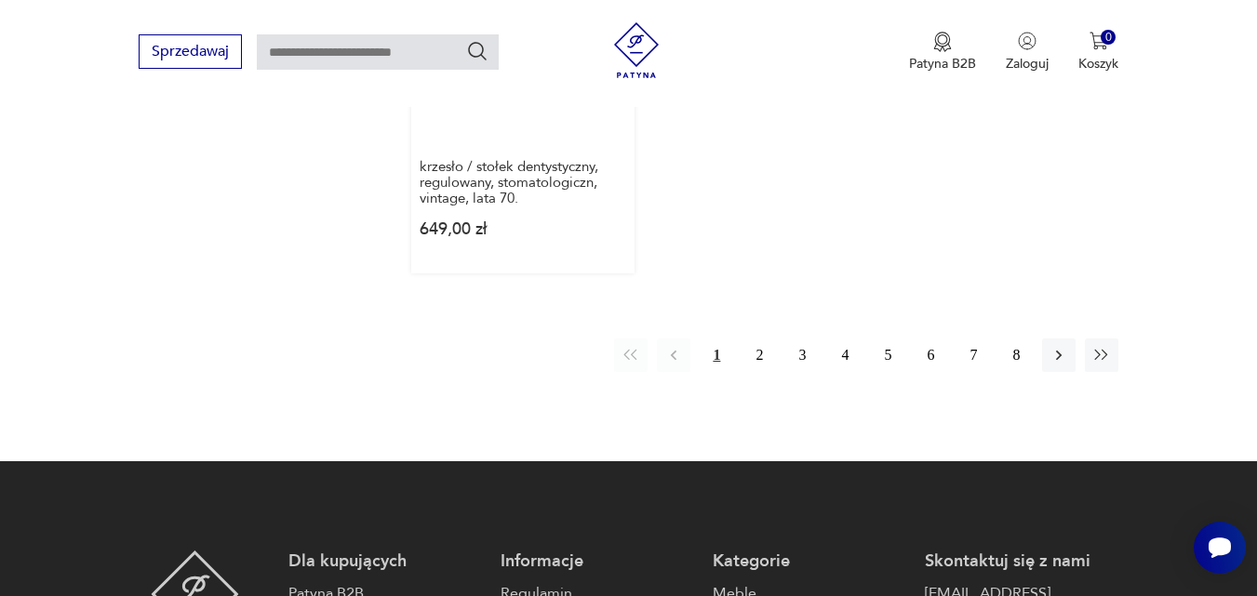
scroll to position [2802, 0]
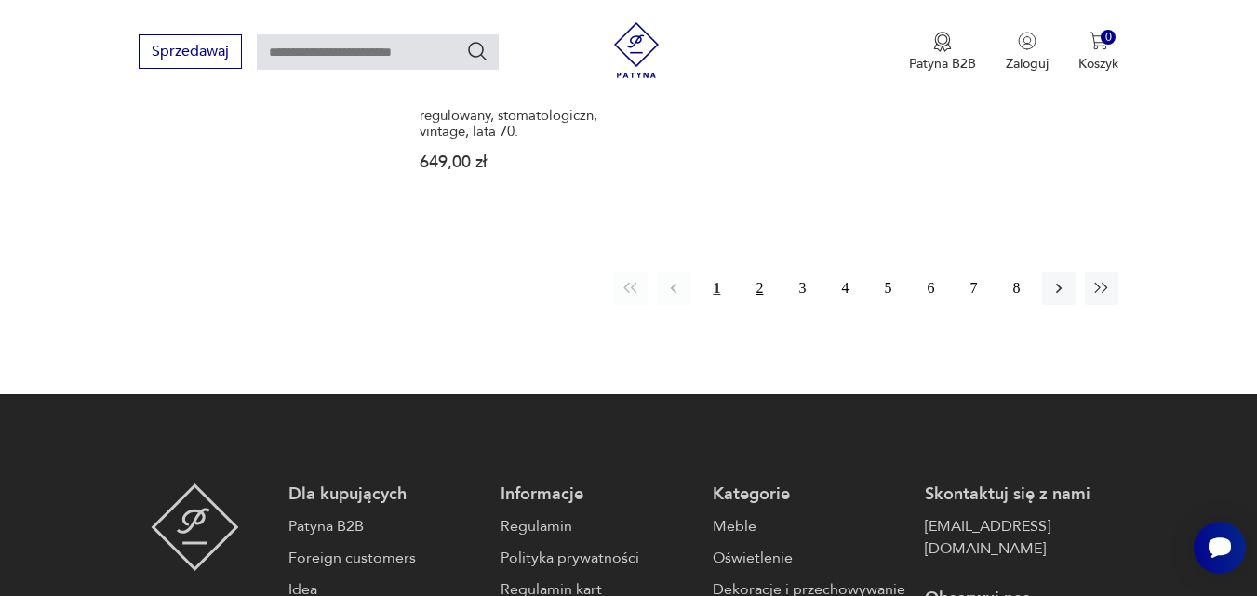
click at [761, 285] on button "2" at bounding box center [759, 288] width 33 height 33
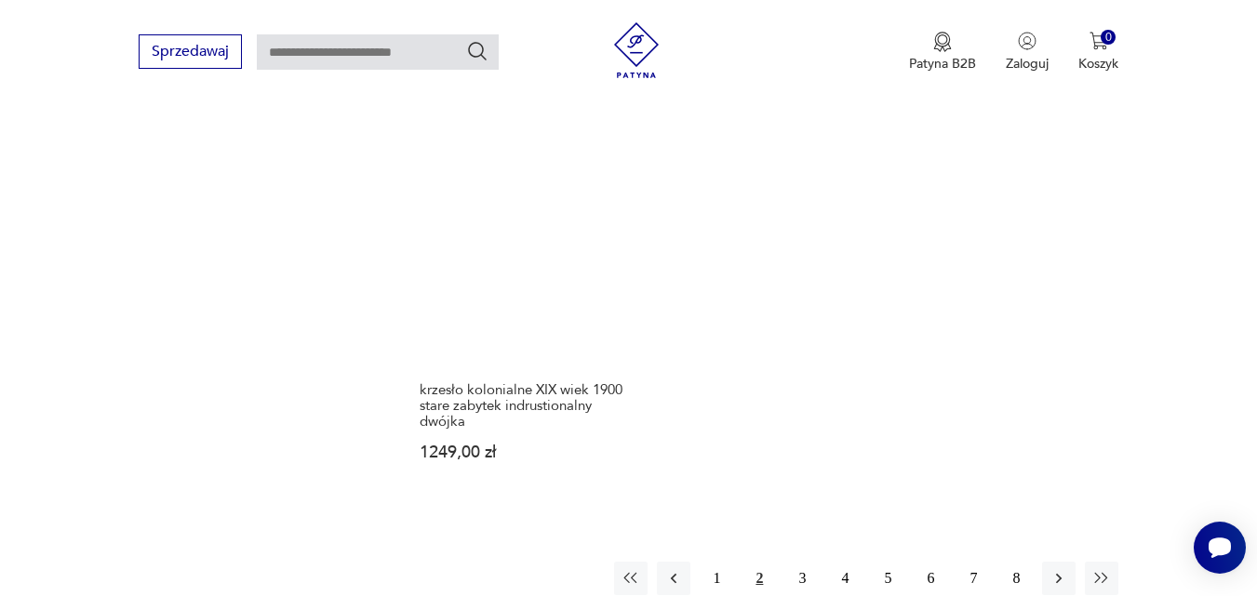
scroll to position [2523, 0]
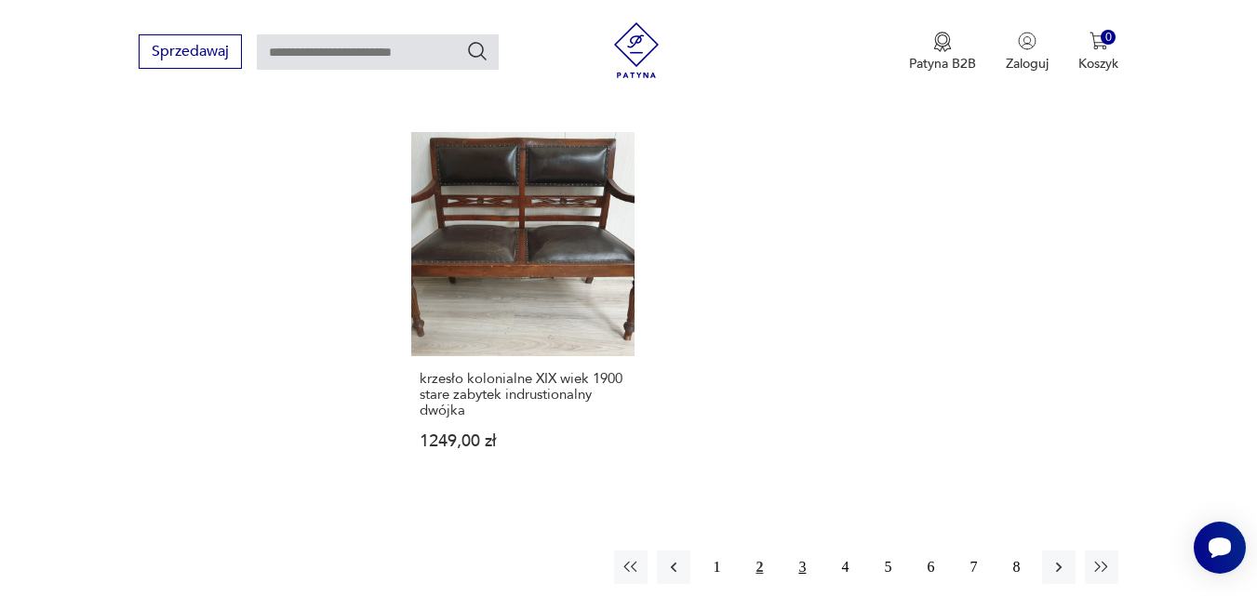
click at [803, 551] on button "3" at bounding box center [801, 567] width 33 height 33
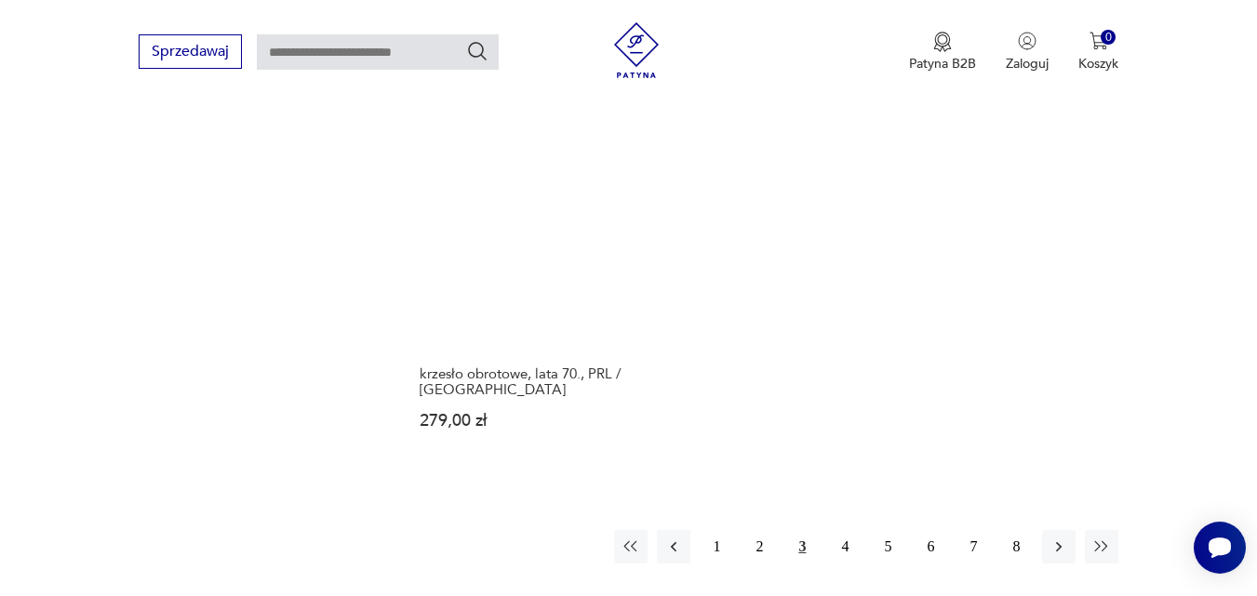
scroll to position [2616, 0]
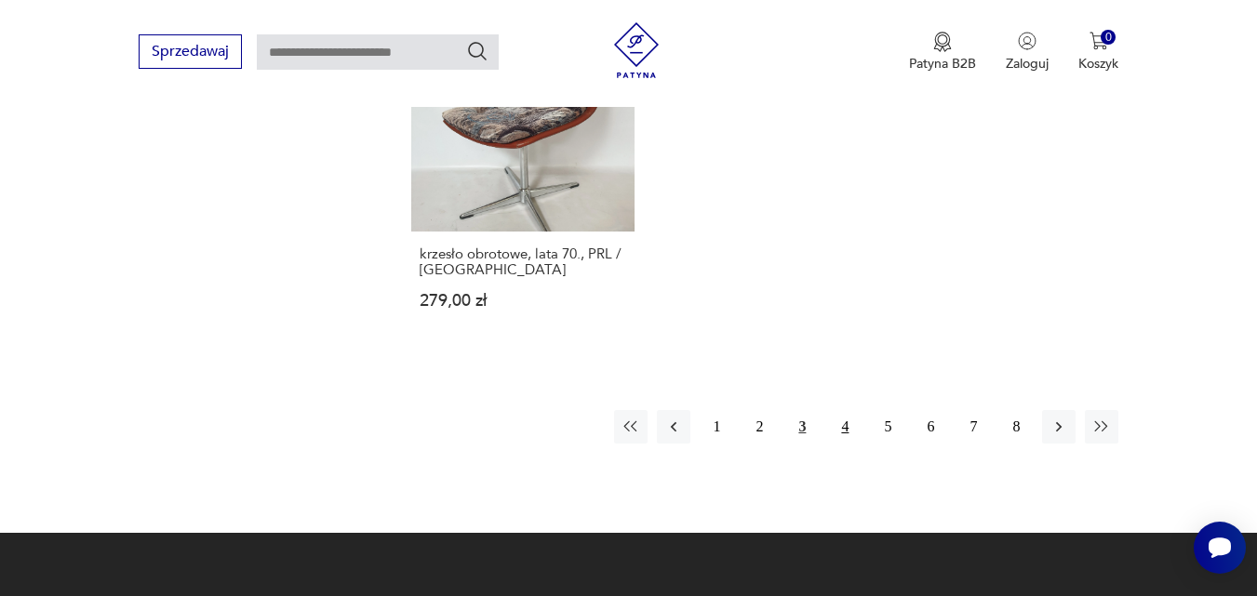
click at [845, 426] on button "4" at bounding box center [844, 426] width 33 height 33
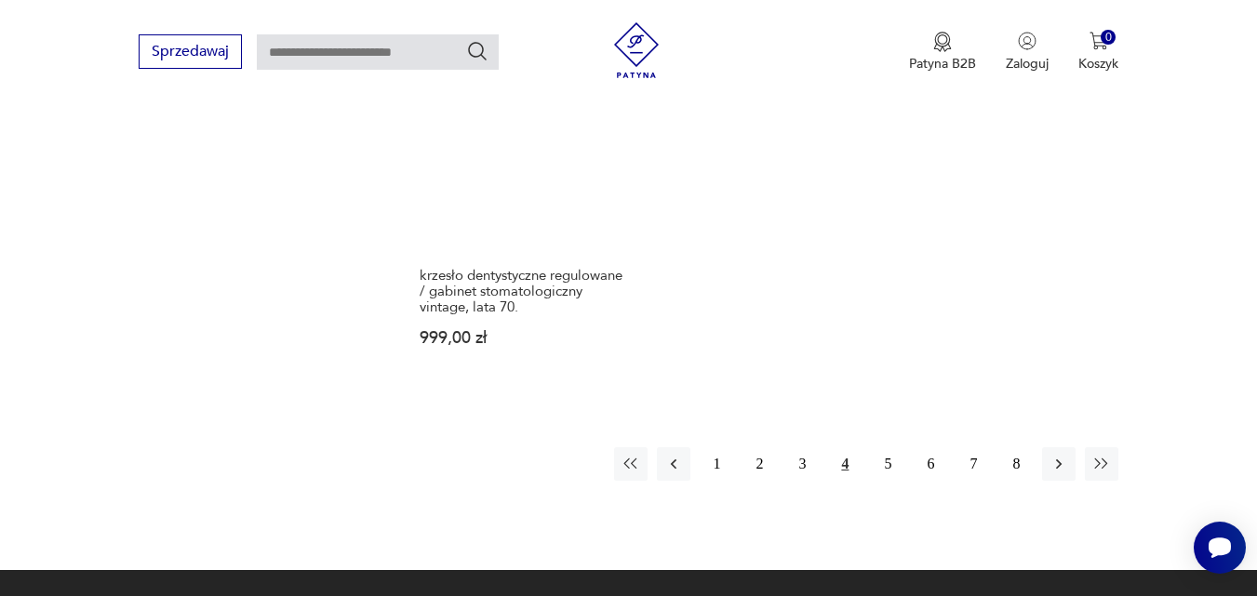
scroll to position [2709, 0]
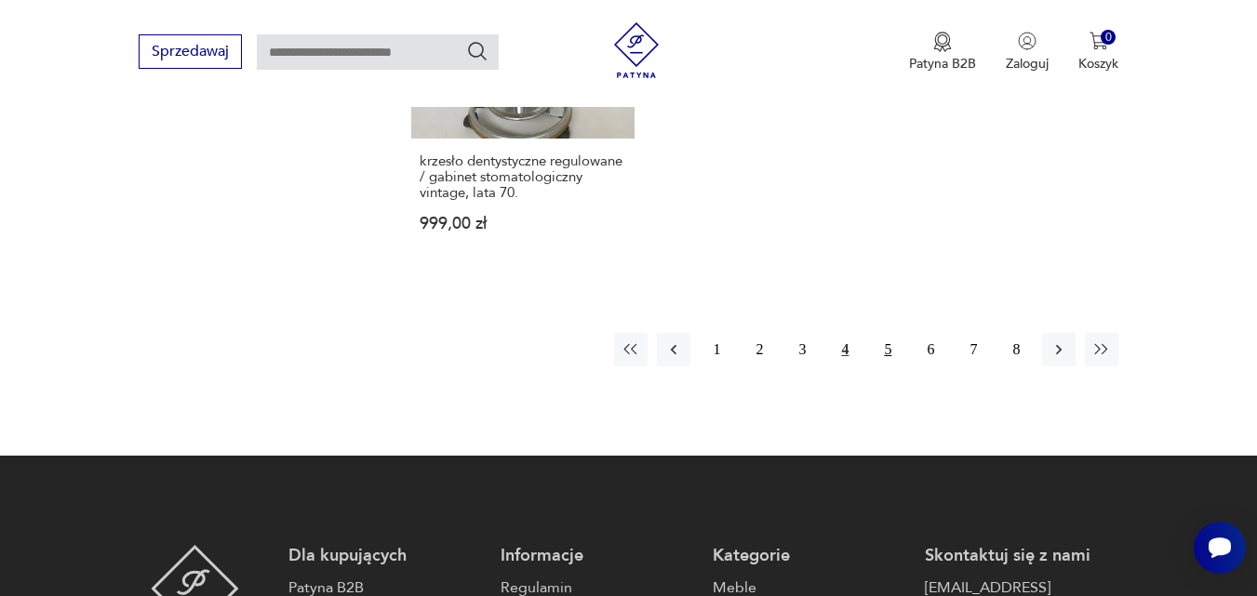
click at [887, 348] on button "5" at bounding box center [887, 349] width 33 height 33
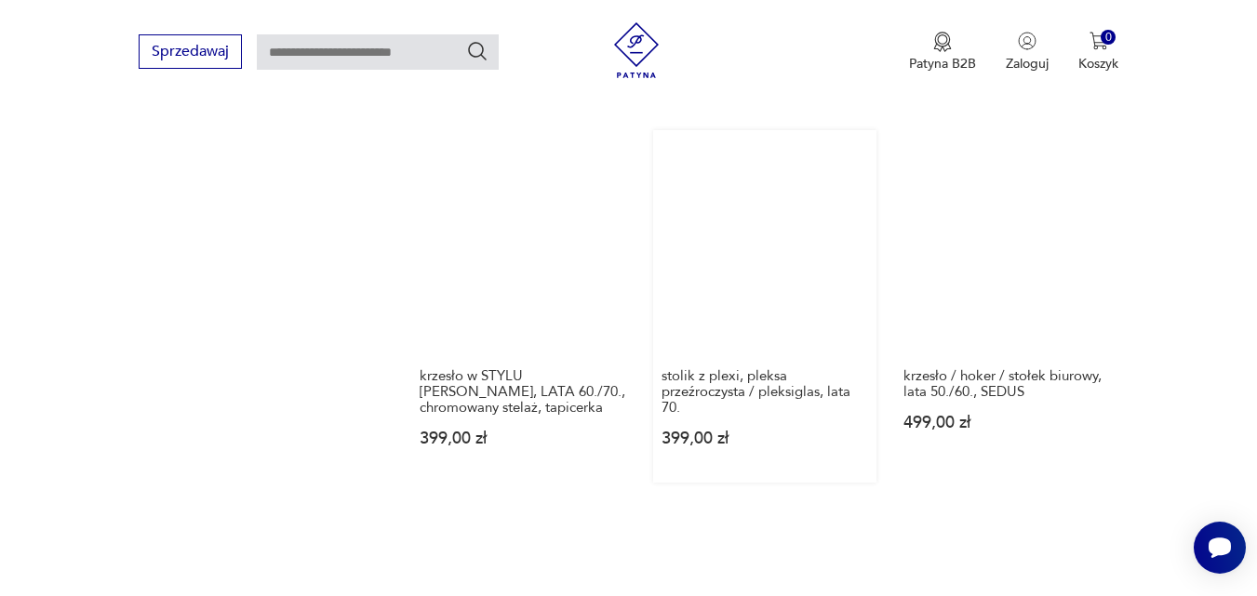
scroll to position [1313, 0]
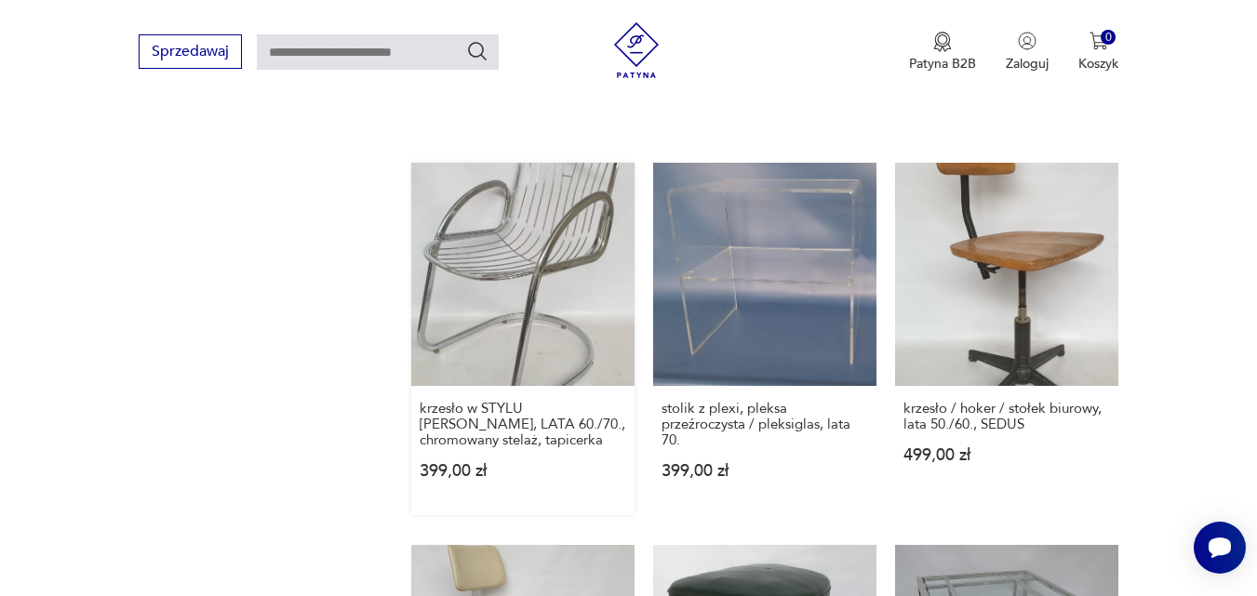
click at [501, 248] on link "krzesło w STYLU [PERSON_NAME], LATA 60./70., chromowany stelaż, tapicerka 399,0…" at bounding box center [522, 339] width 223 height 353
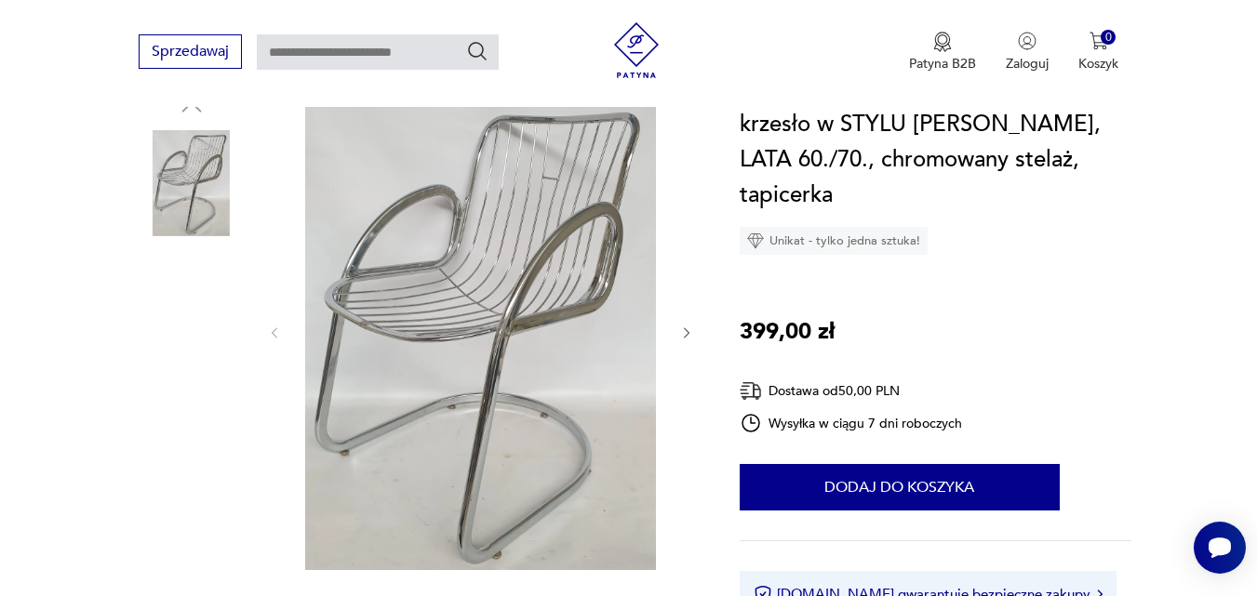
scroll to position [186, 0]
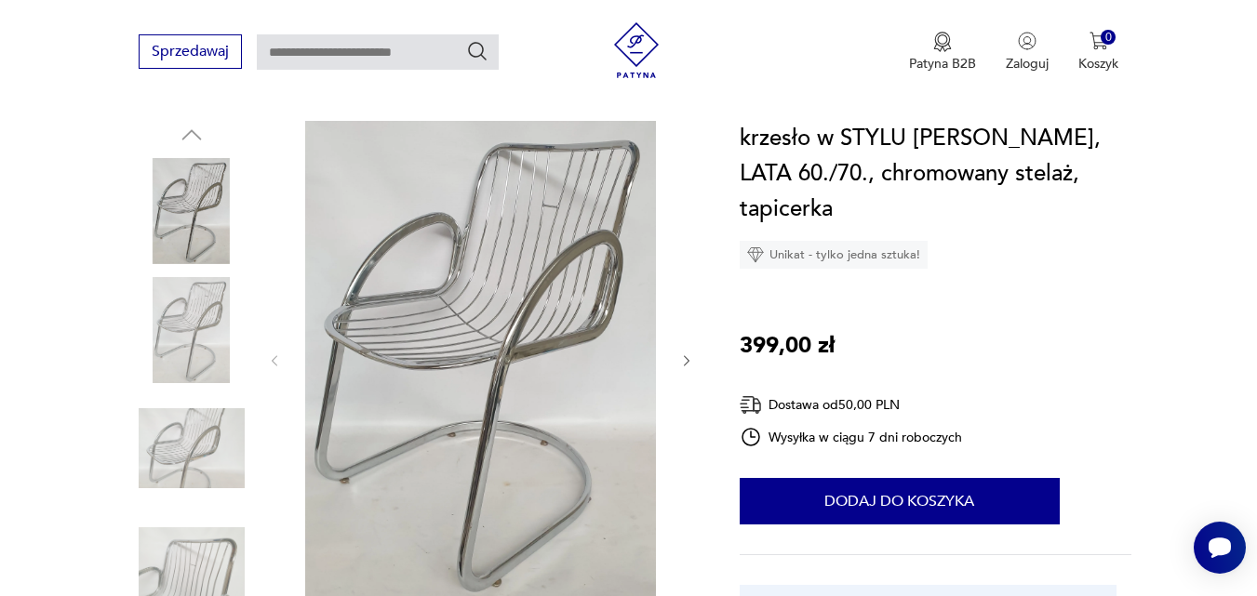
click at [692, 359] on icon "button" at bounding box center [687, 362] width 16 height 16
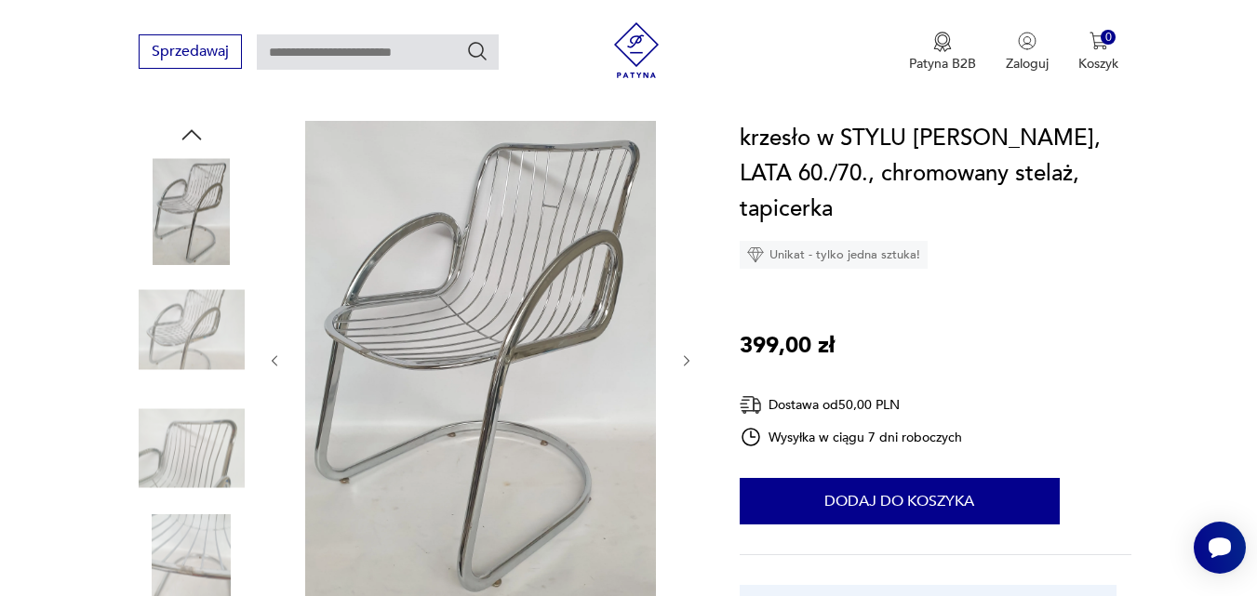
click at [685, 358] on icon "button" at bounding box center [687, 362] width 16 height 16
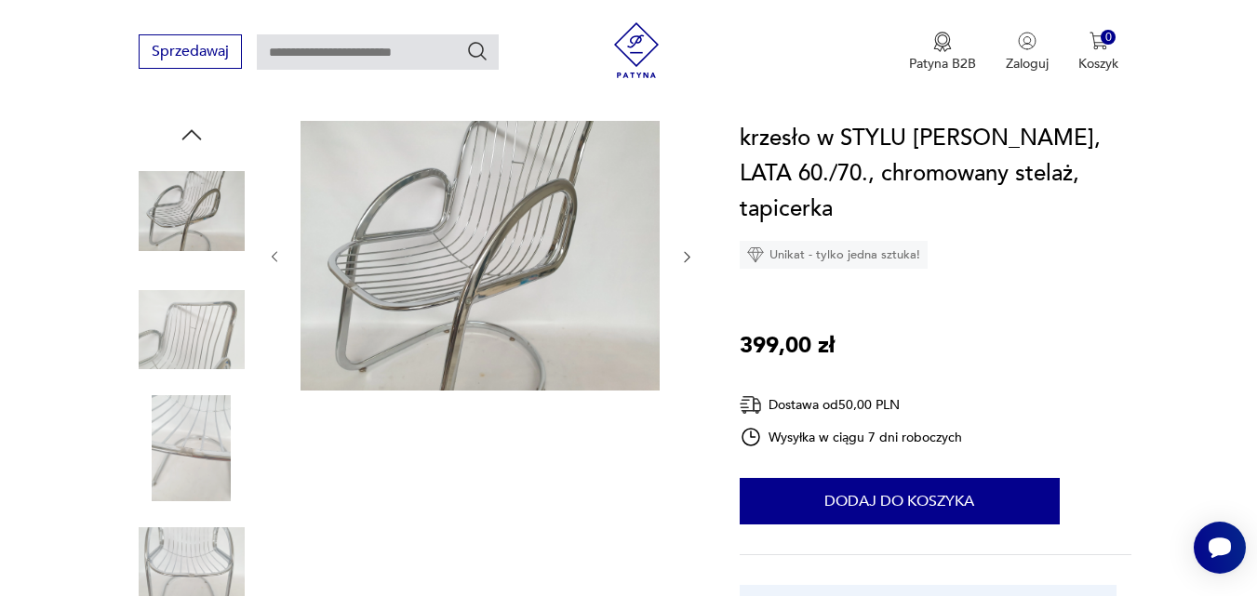
click at [685, 358] on div at bounding box center [481, 257] width 428 height 273
click at [686, 253] on icon "button" at bounding box center [687, 257] width 6 height 11
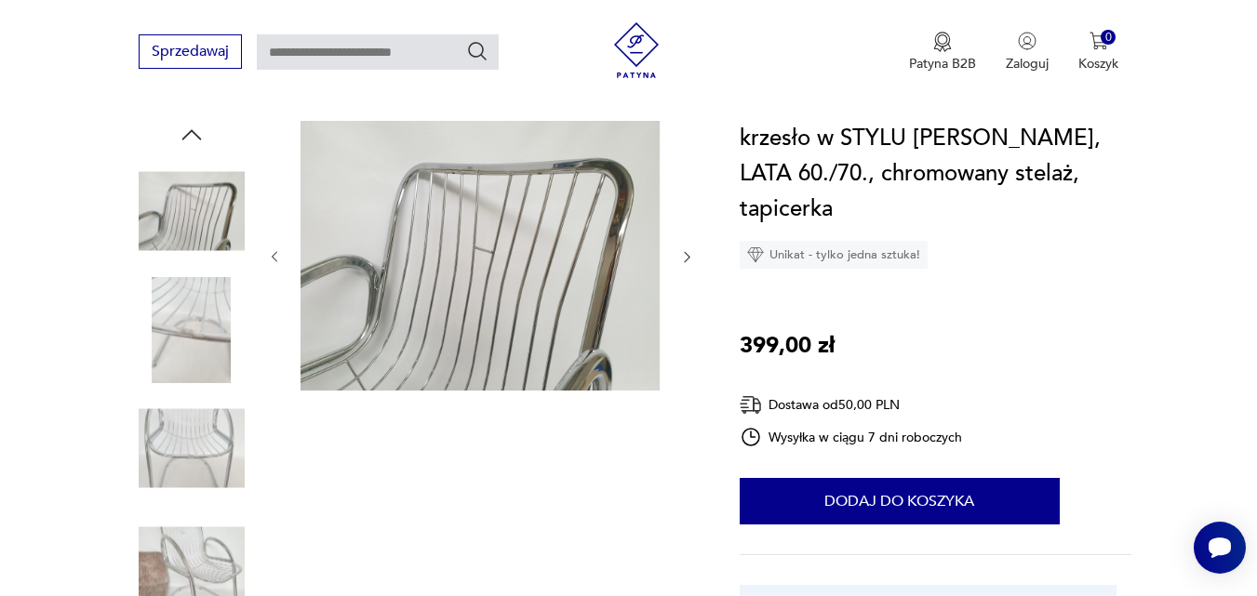
click at [684, 251] on icon "button" at bounding box center [687, 257] width 16 height 16
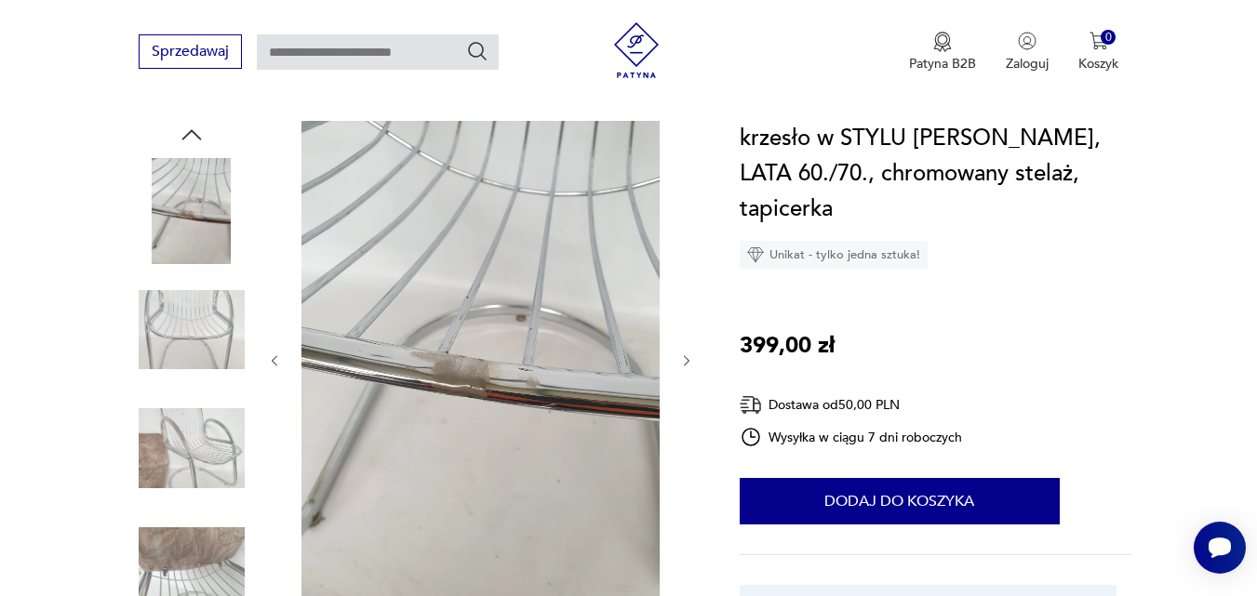
click at [682, 362] on icon "button" at bounding box center [687, 362] width 16 height 16
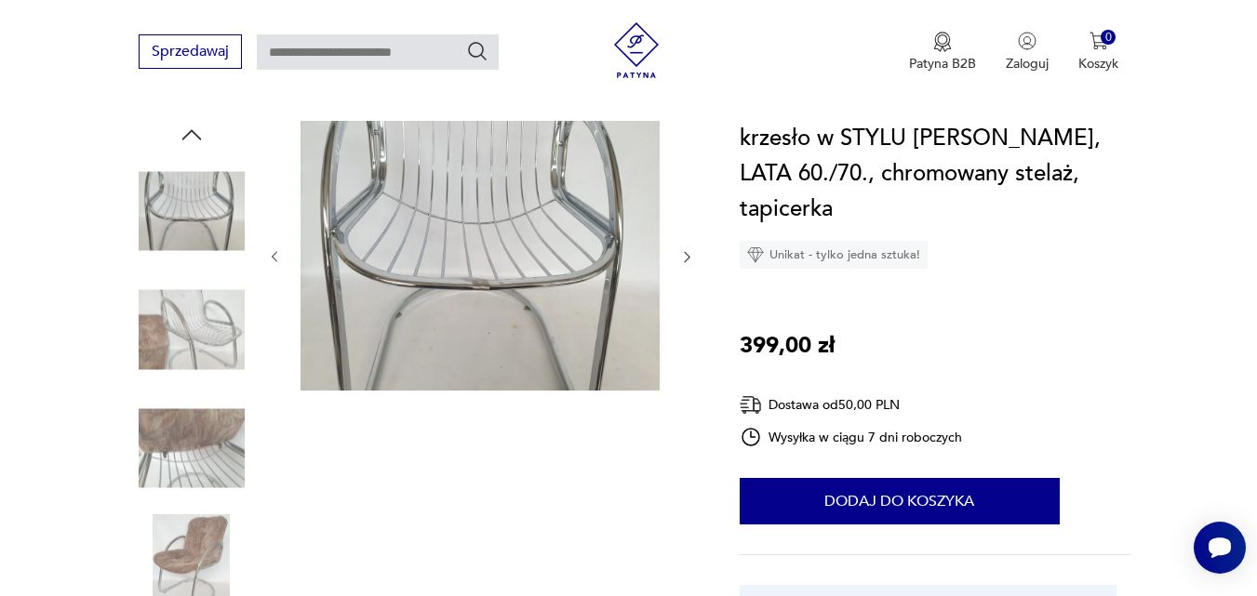
click at [688, 251] on icon "button" at bounding box center [687, 257] width 16 height 16
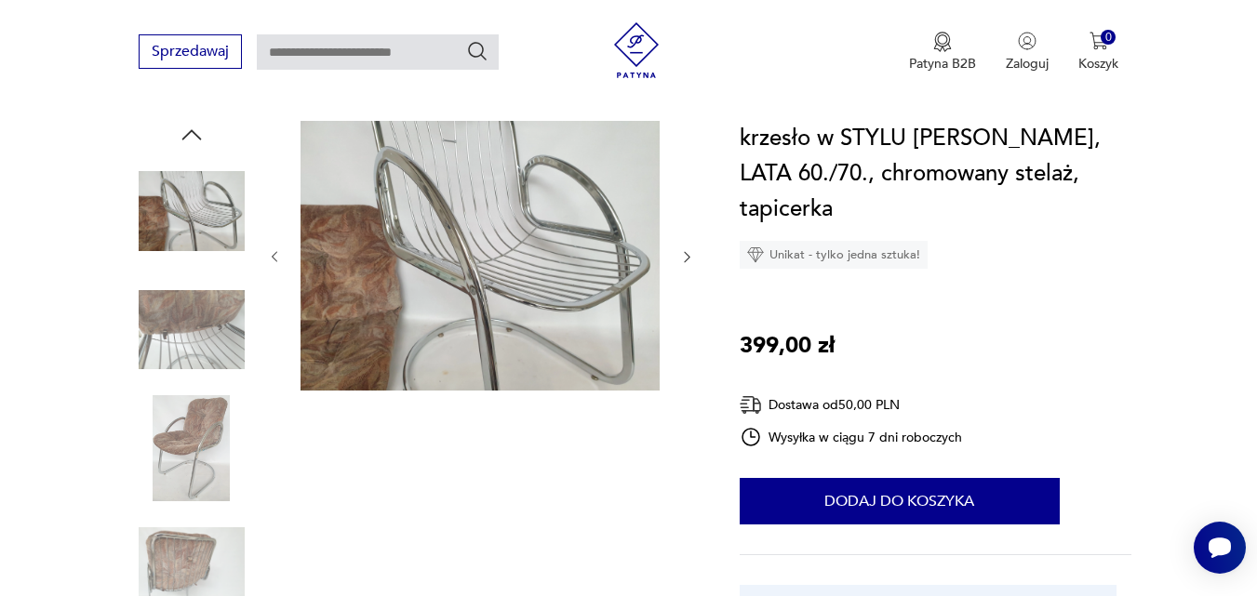
click at [690, 257] on icon "button" at bounding box center [687, 257] width 16 height 16
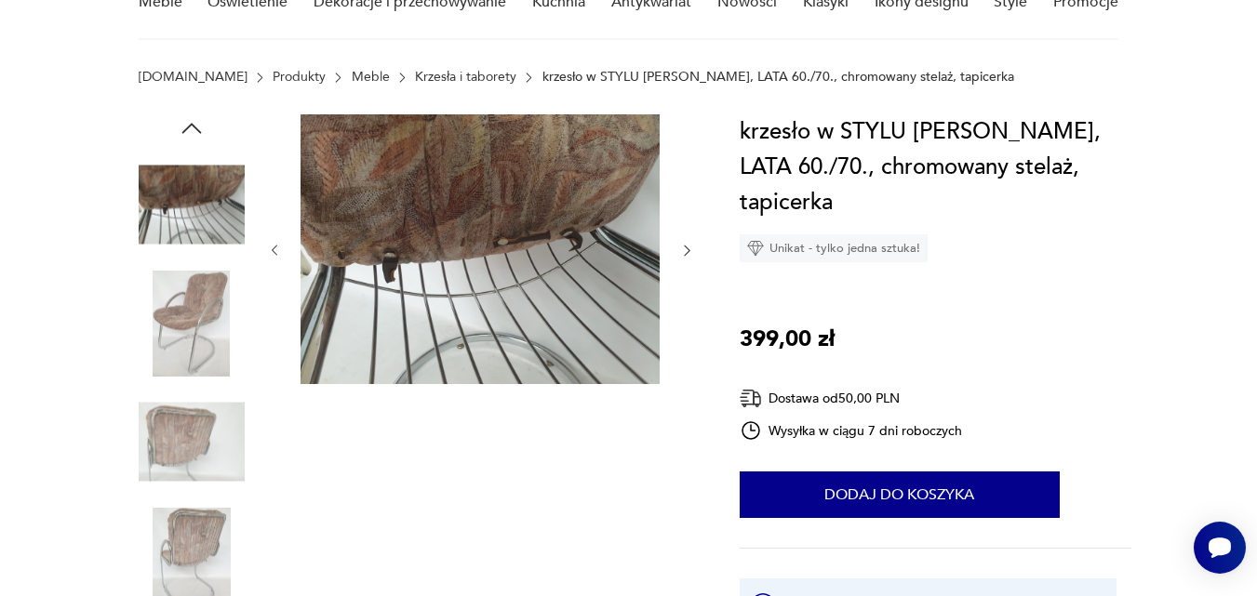
scroll to position [93, 0]
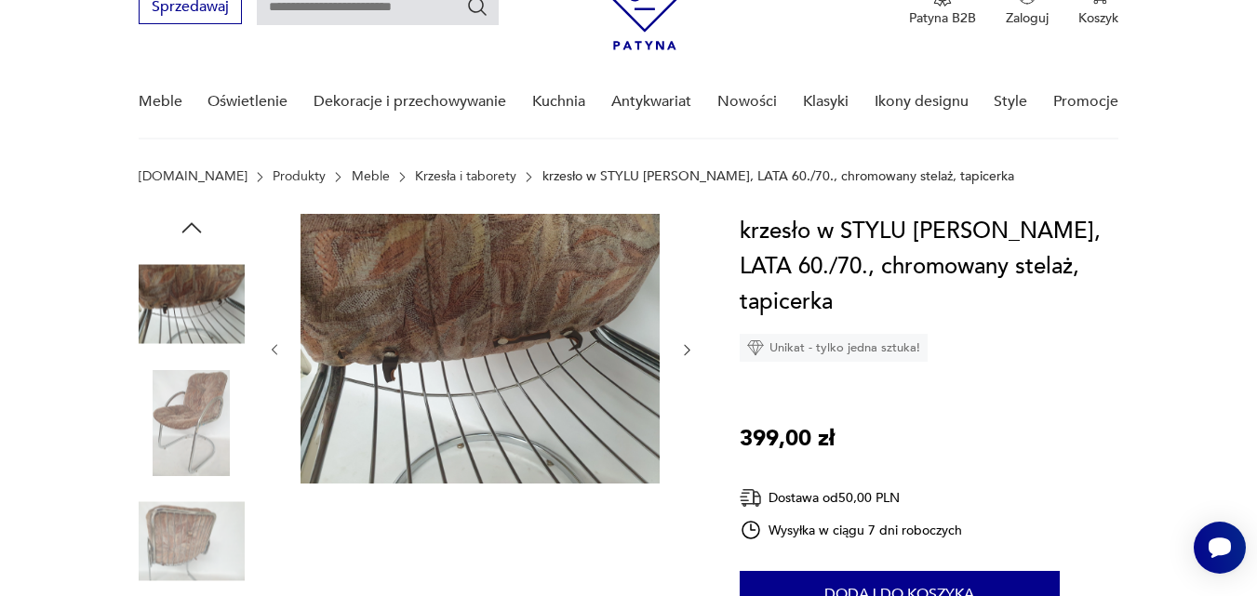
click at [677, 344] on div at bounding box center [481, 350] width 428 height 273
click at [686, 349] on icon "button" at bounding box center [687, 350] width 16 height 16
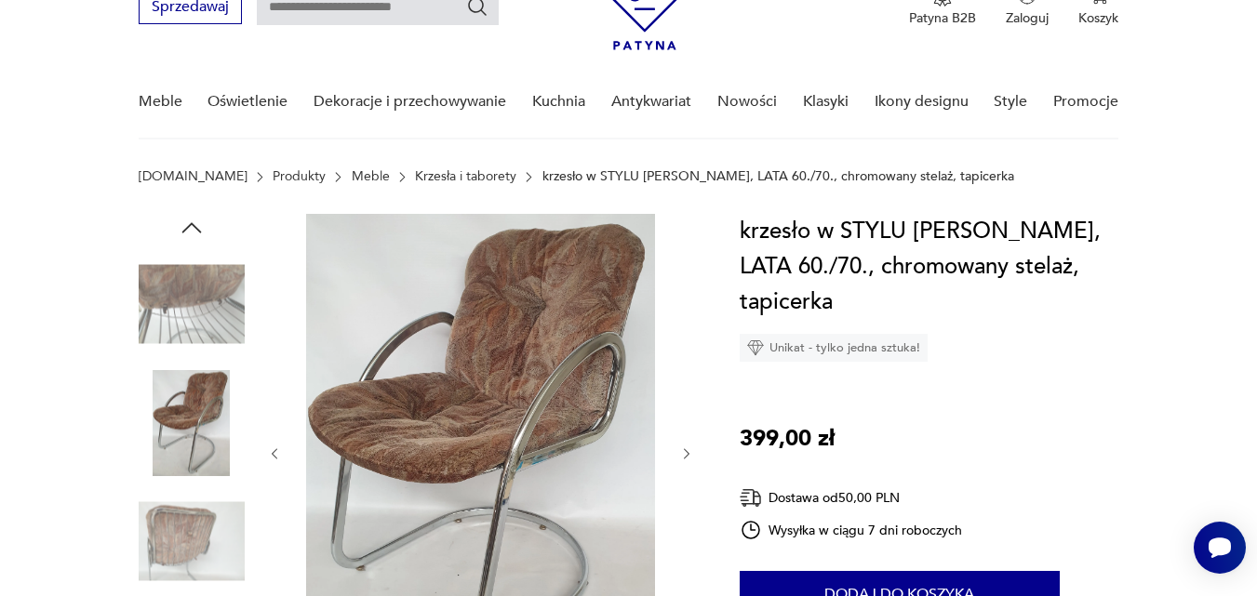
click at [684, 449] on icon "button" at bounding box center [687, 455] width 16 height 16
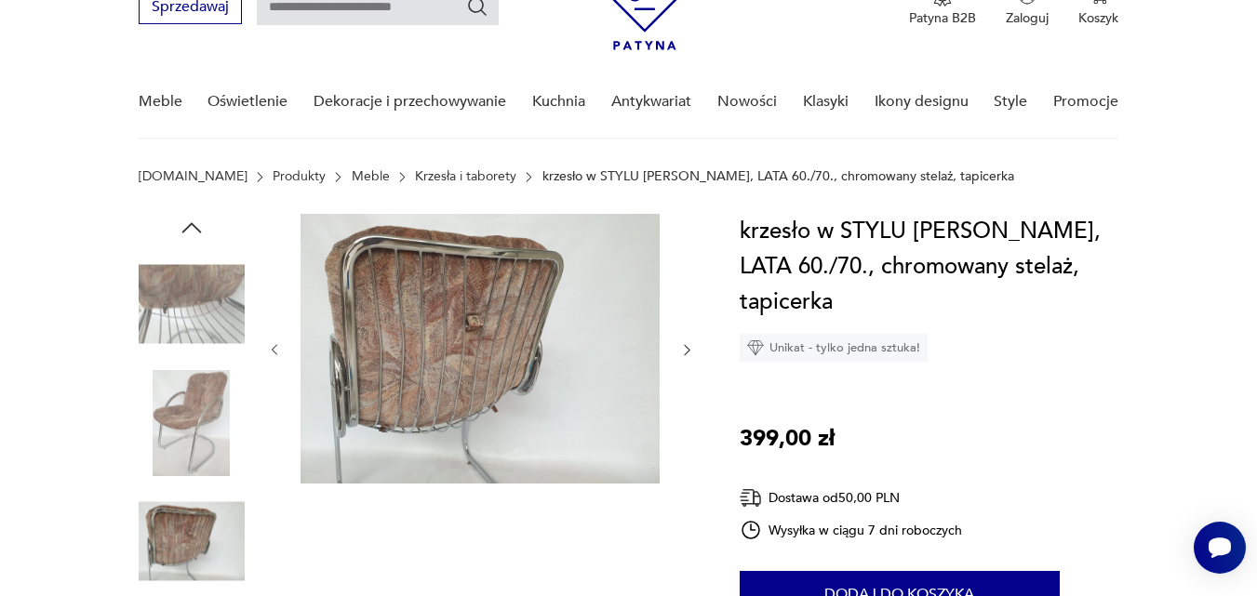
click at [683, 349] on icon "button" at bounding box center [687, 350] width 16 height 16
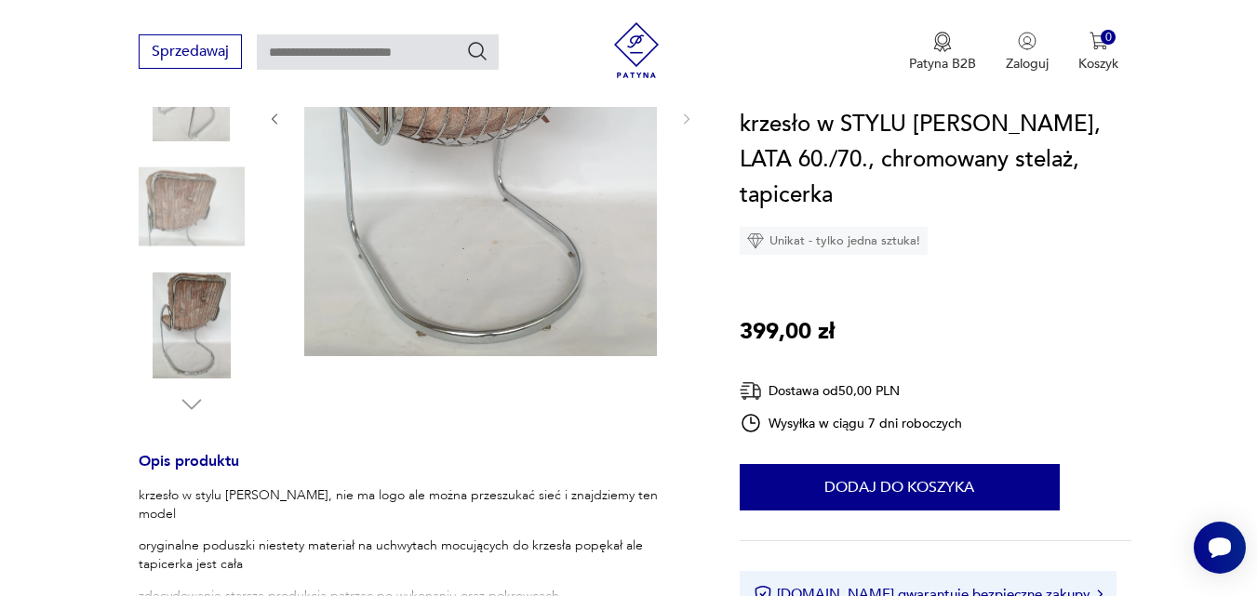
scroll to position [372, 0]
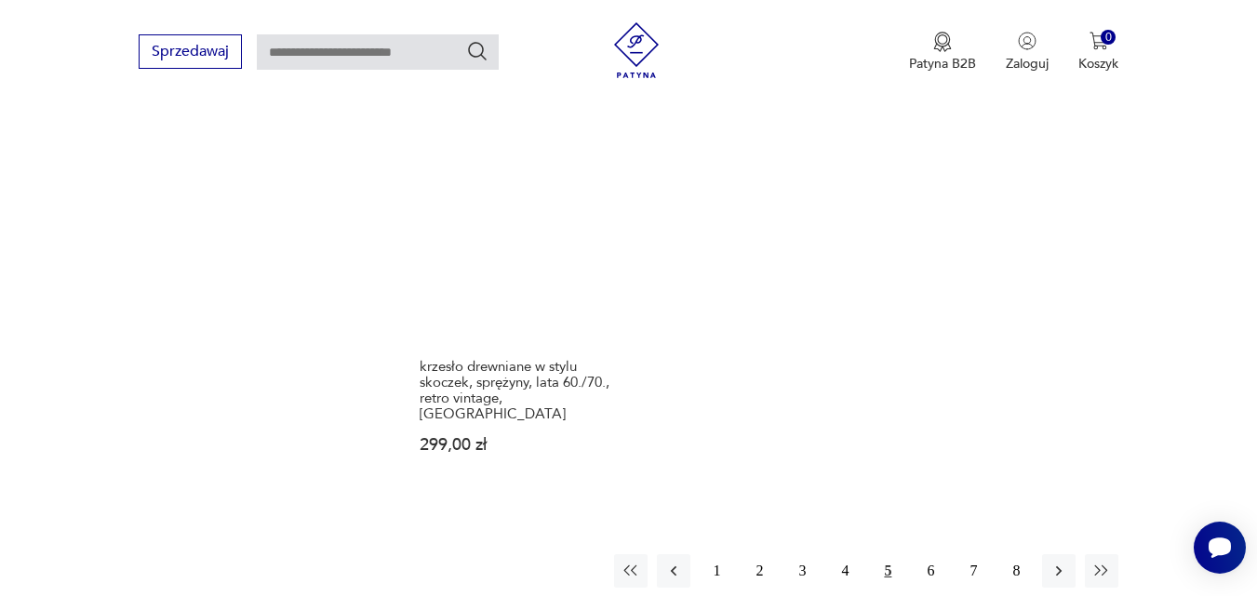
scroll to position [2521, 0]
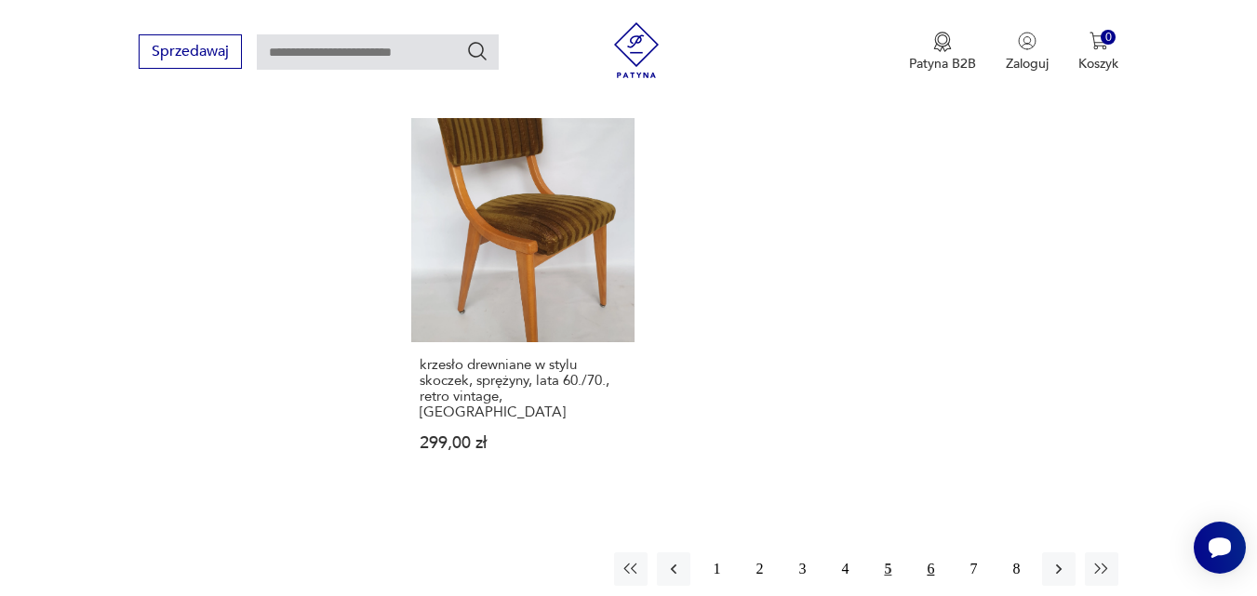
click at [926, 553] on button "6" at bounding box center [930, 569] width 33 height 33
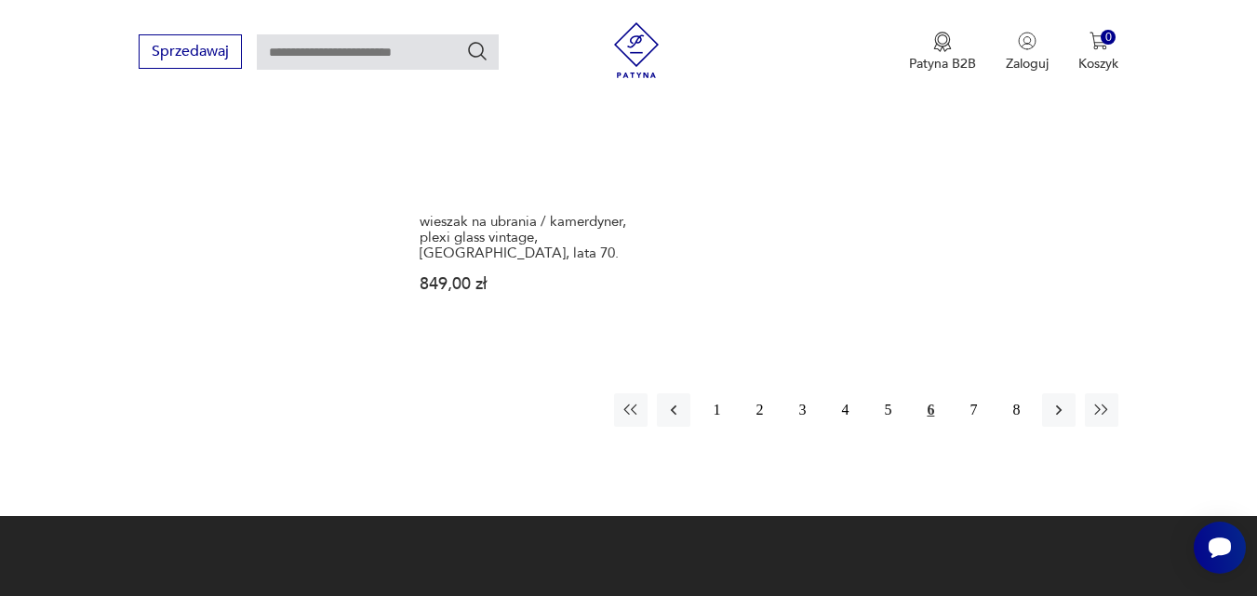
scroll to position [2709, 0]
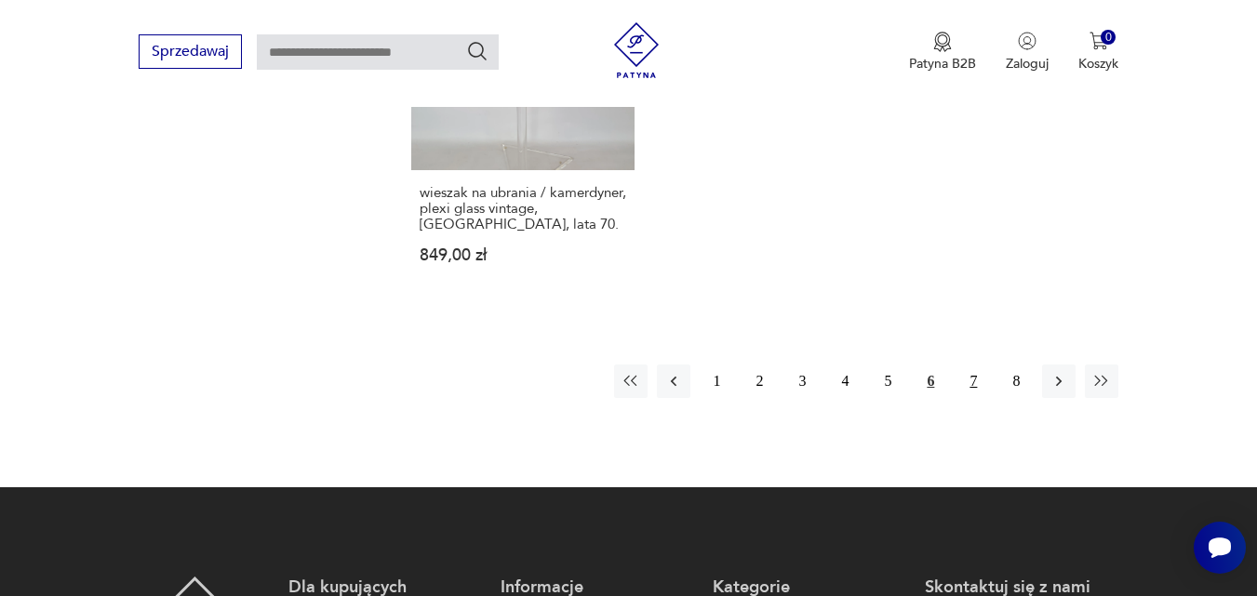
click at [972, 365] on button "7" at bounding box center [973, 381] width 33 height 33
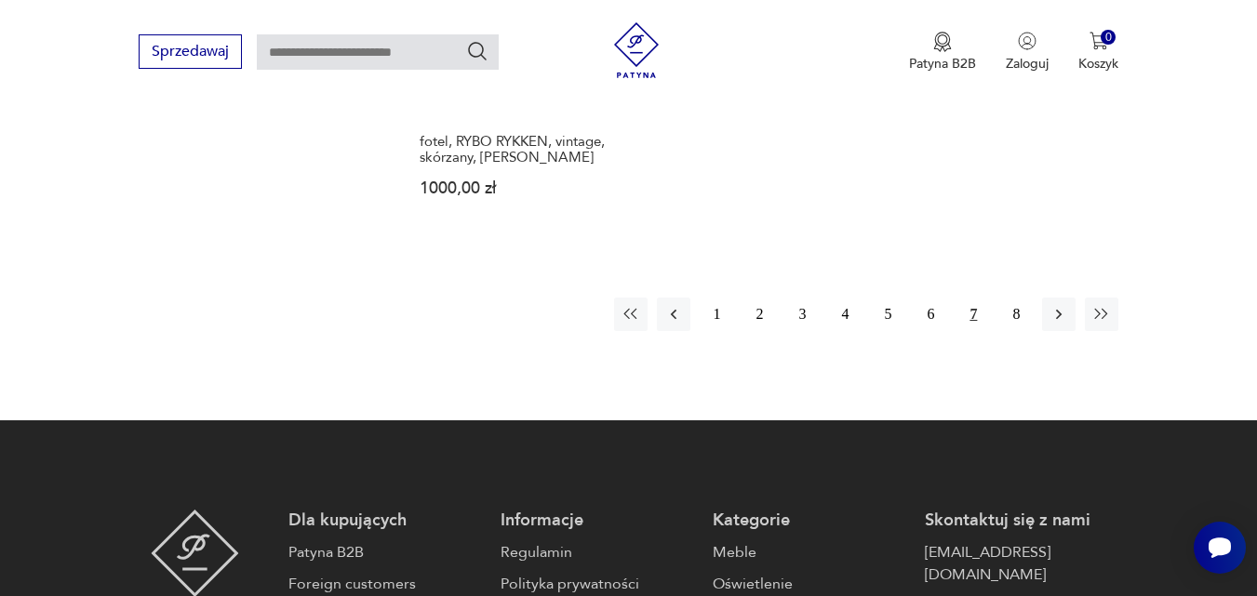
scroll to position [2802, 0]
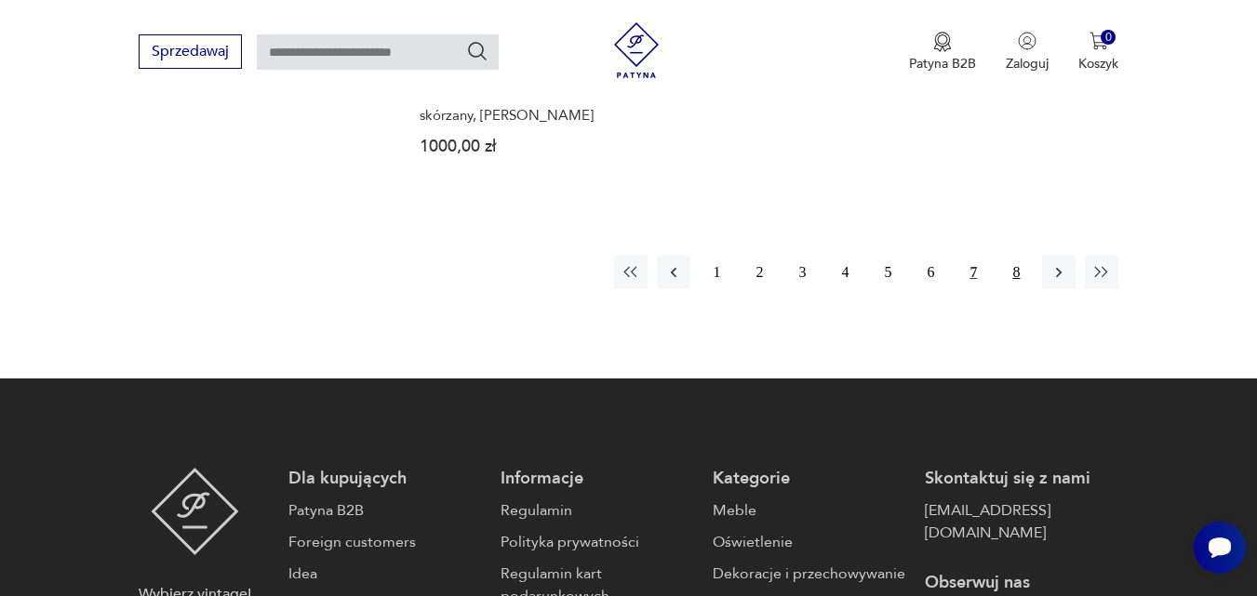
click at [1012, 256] on button "8" at bounding box center [1015, 272] width 33 height 33
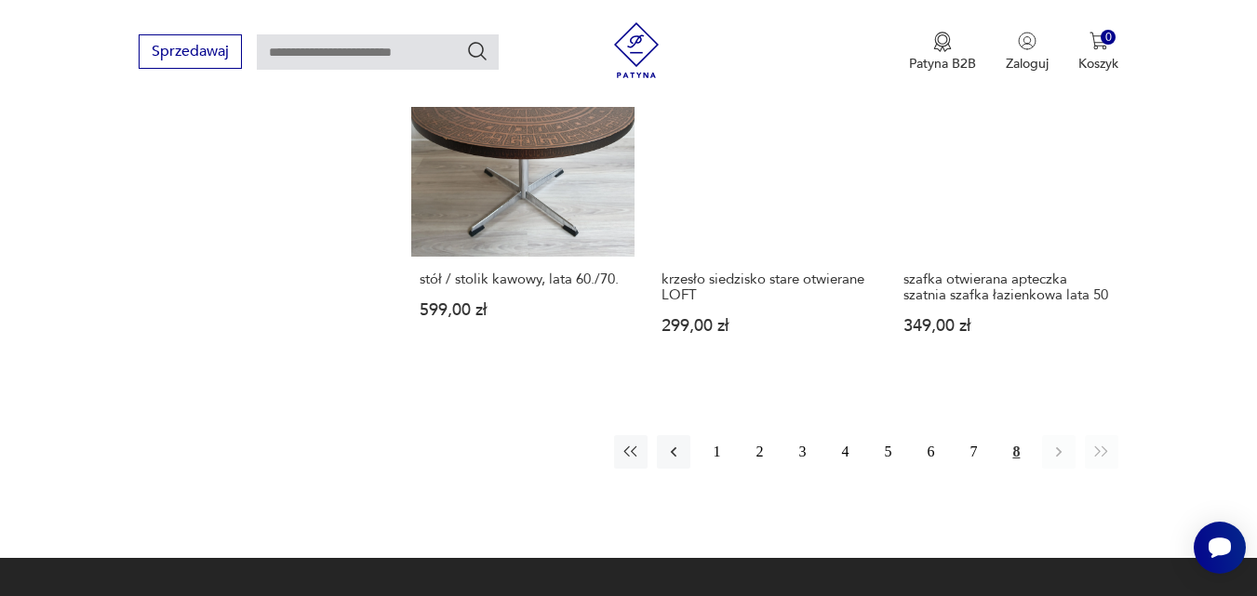
scroll to position [1499, 0]
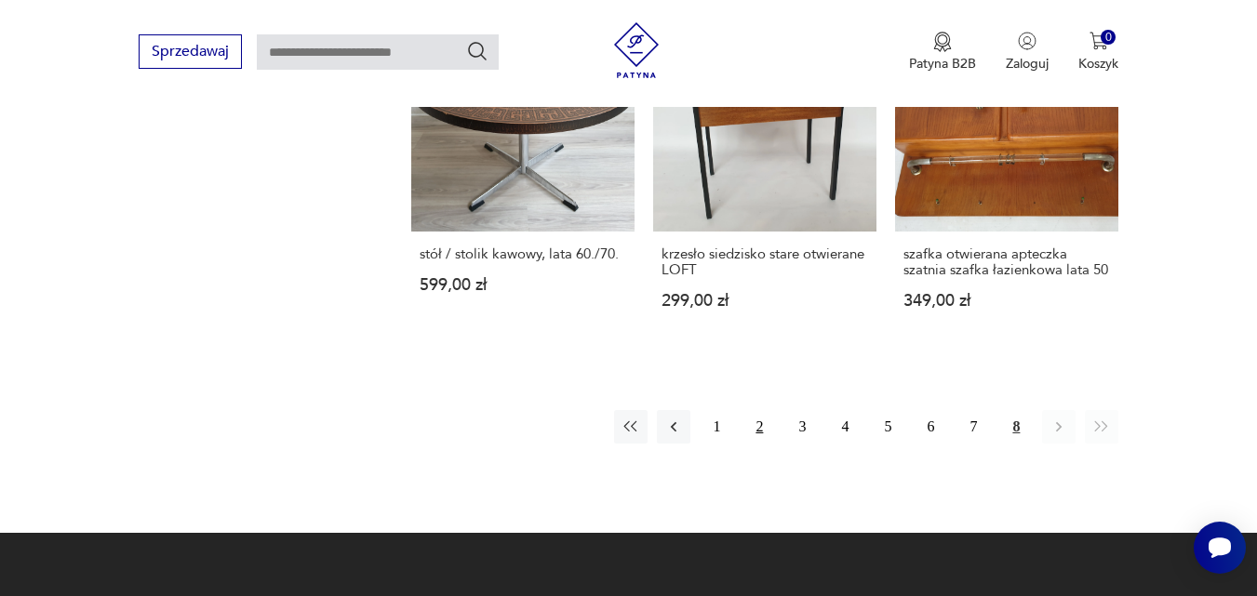
click at [758, 410] on button "2" at bounding box center [759, 426] width 33 height 33
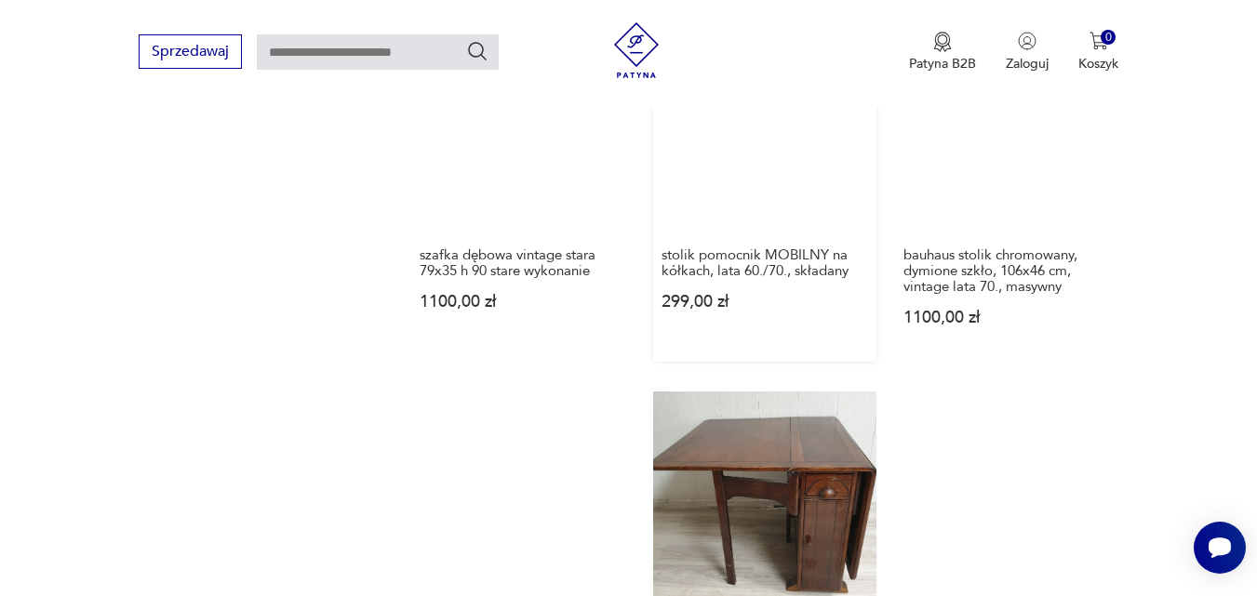
scroll to position [2150, 0]
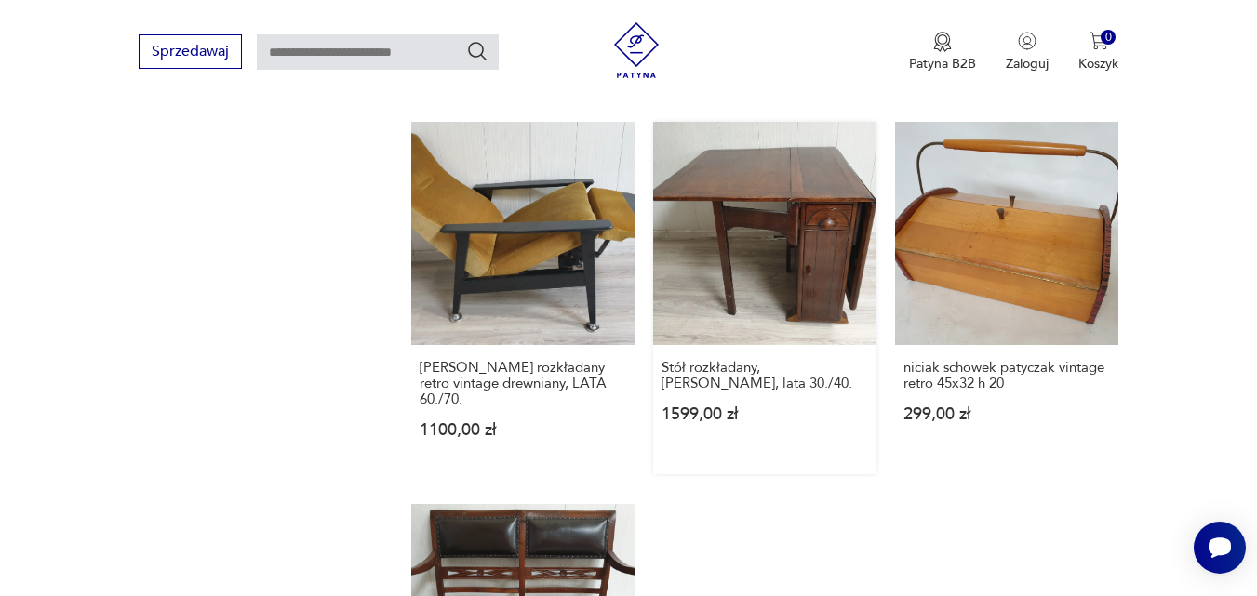
click at [792, 199] on link "Stół rozkładany, [PERSON_NAME], lata 30./40. 1599,00 zł" at bounding box center [764, 298] width 223 height 353
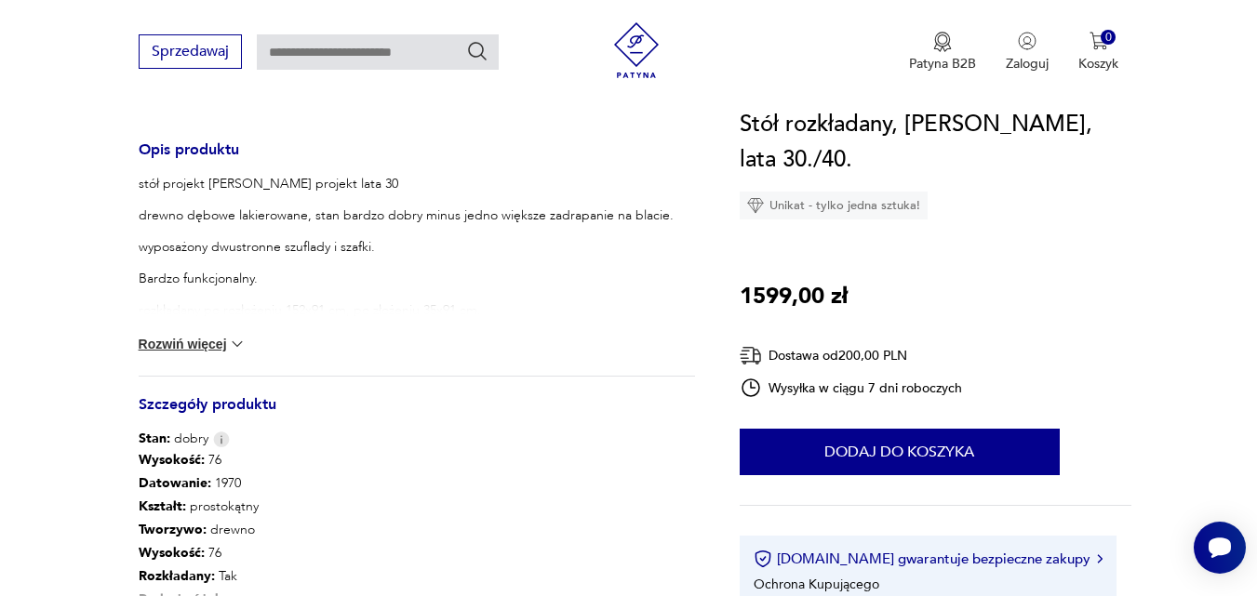
scroll to position [744, 0]
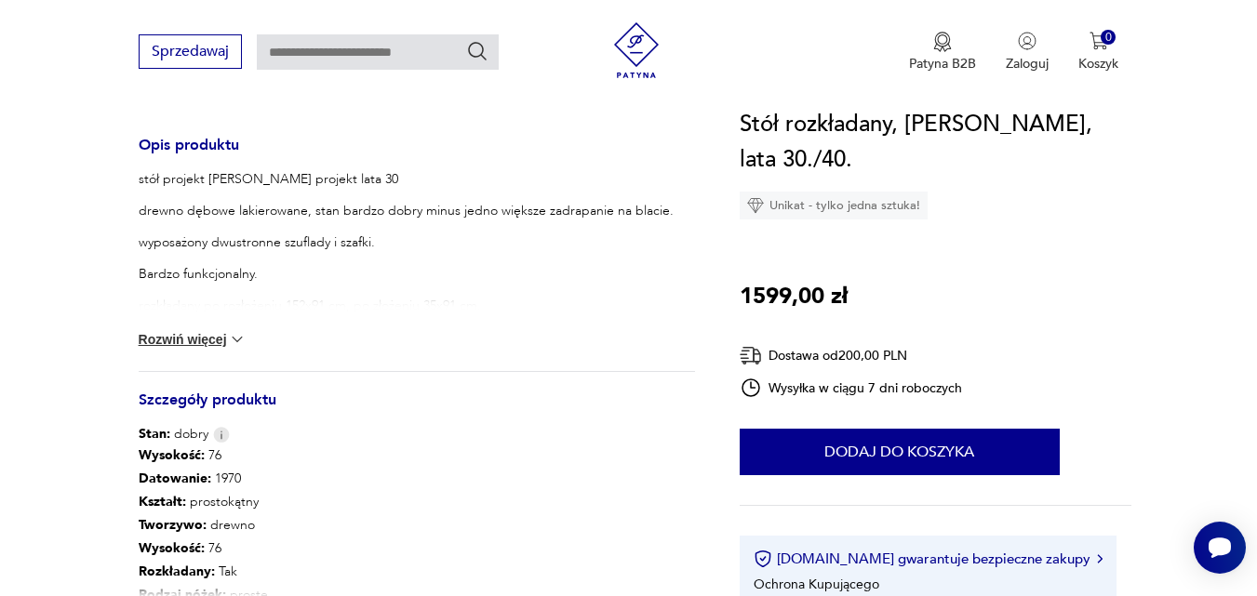
click at [244, 335] on img at bounding box center [237, 339] width 19 height 19
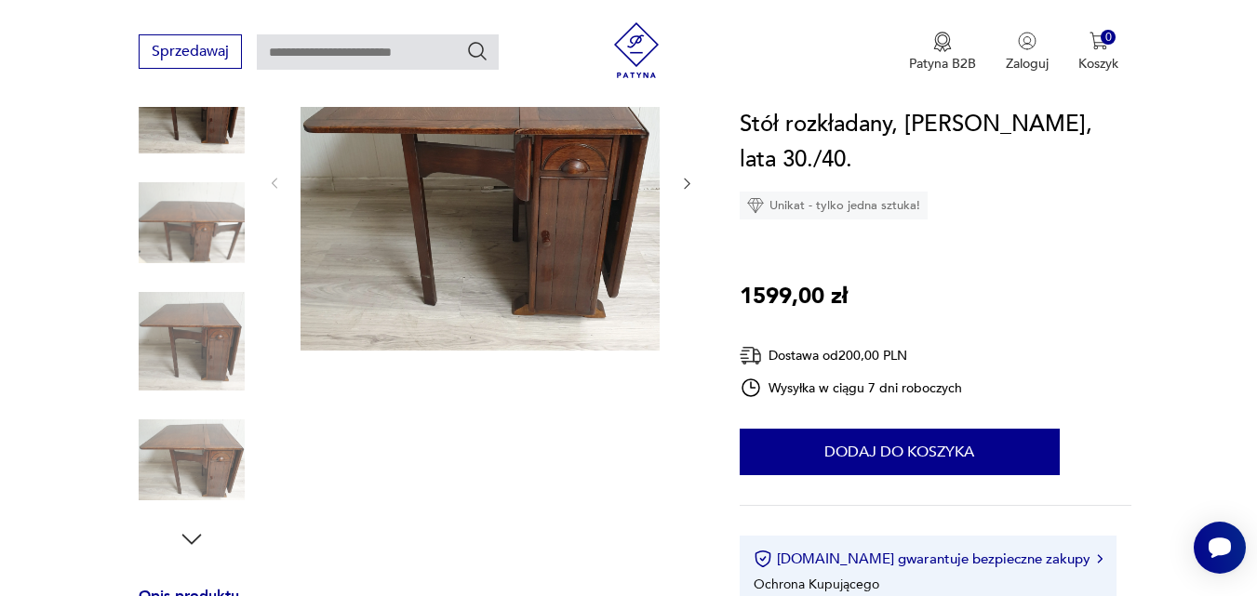
scroll to position [186, 0]
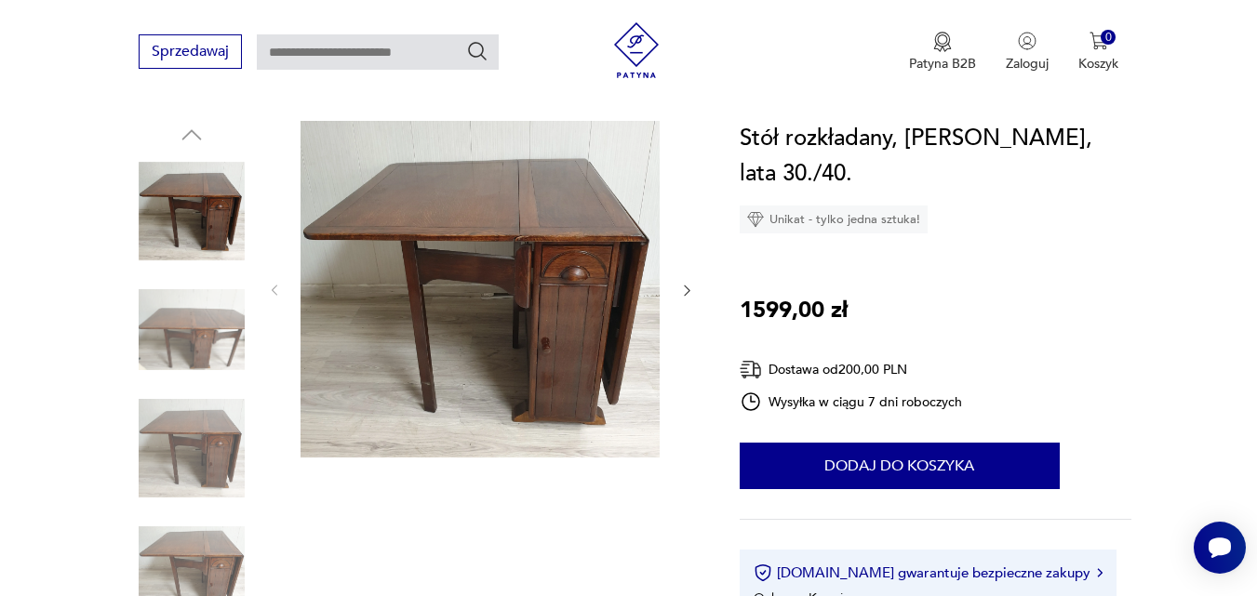
click at [690, 289] on icon "button" at bounding box center [687, 291] width 6 height 11
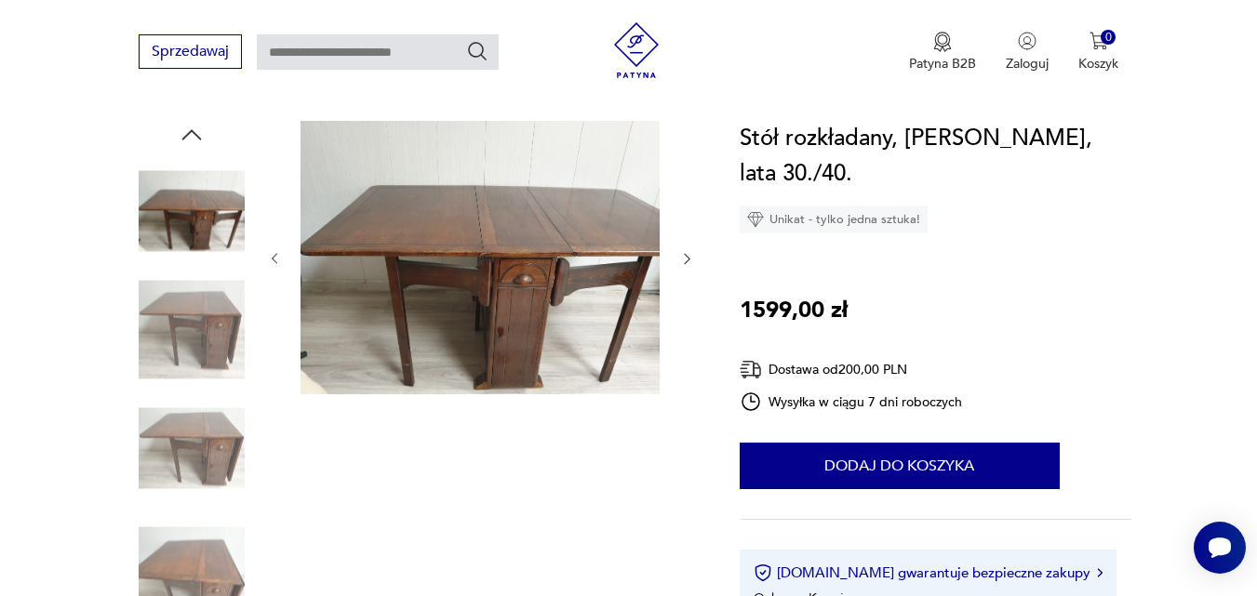
click at [690, 289] on div at bounding box center [481, 259] width 428 height 276
click at [688, 256] on icon "button" at bounding box center [687, 259] width 6 height 11
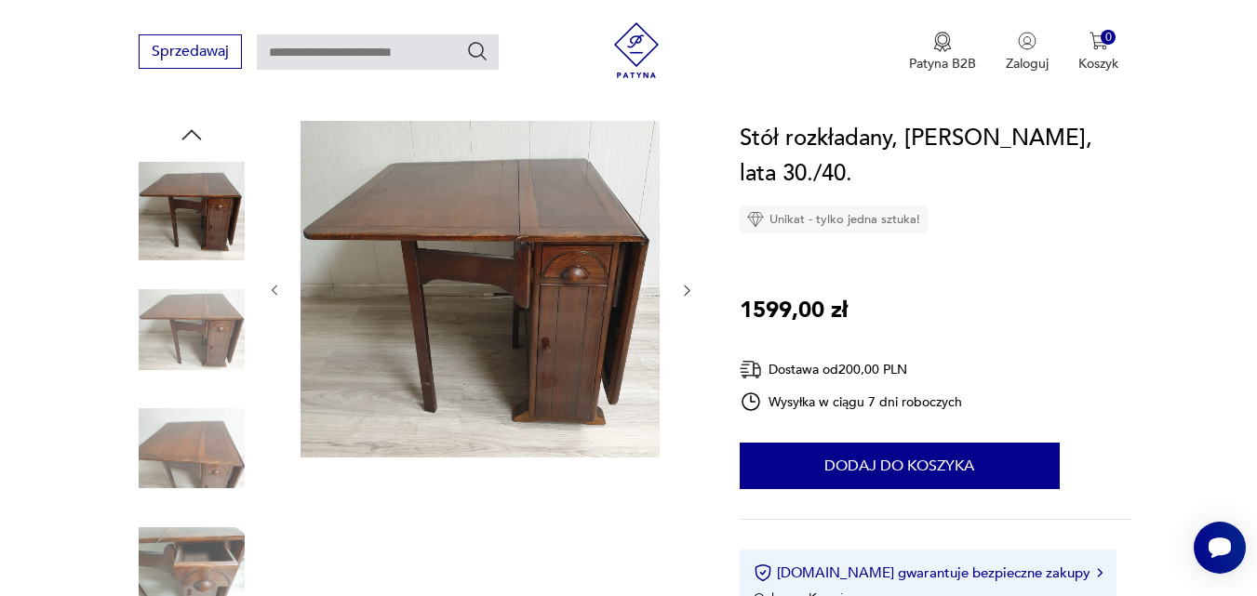
click at [689, 287] on icon "button" at bounding box center [687, 291] width 16 height 16
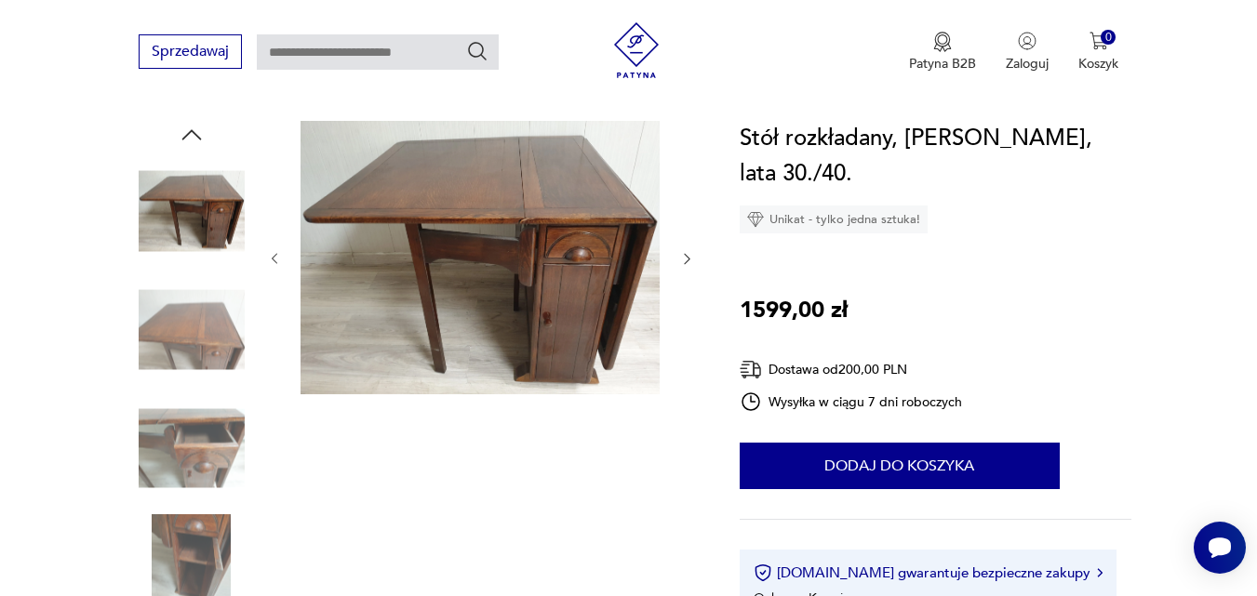
click at [688, 257] on icon "button" at bounding box center [687, 259] width 6 height 11
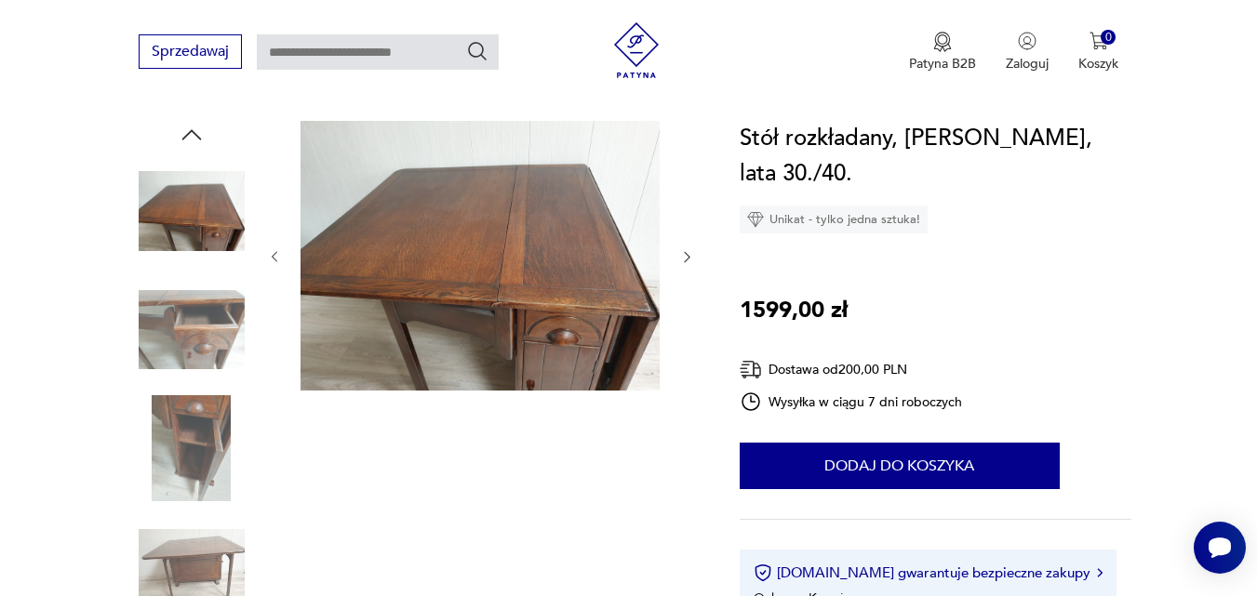
click at [688, 257] on icon "button" at bounding box center [687, 257] width 16 height 16
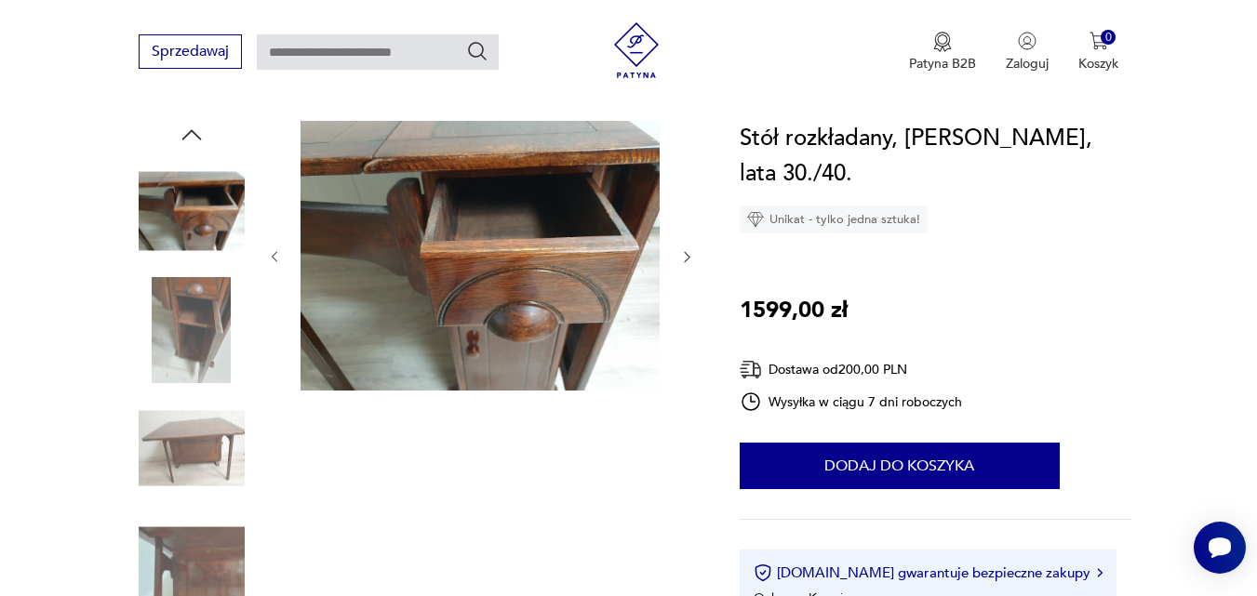
click at [688, 257] on icon "button" at bounding box center [687, 257] width 16 height 16
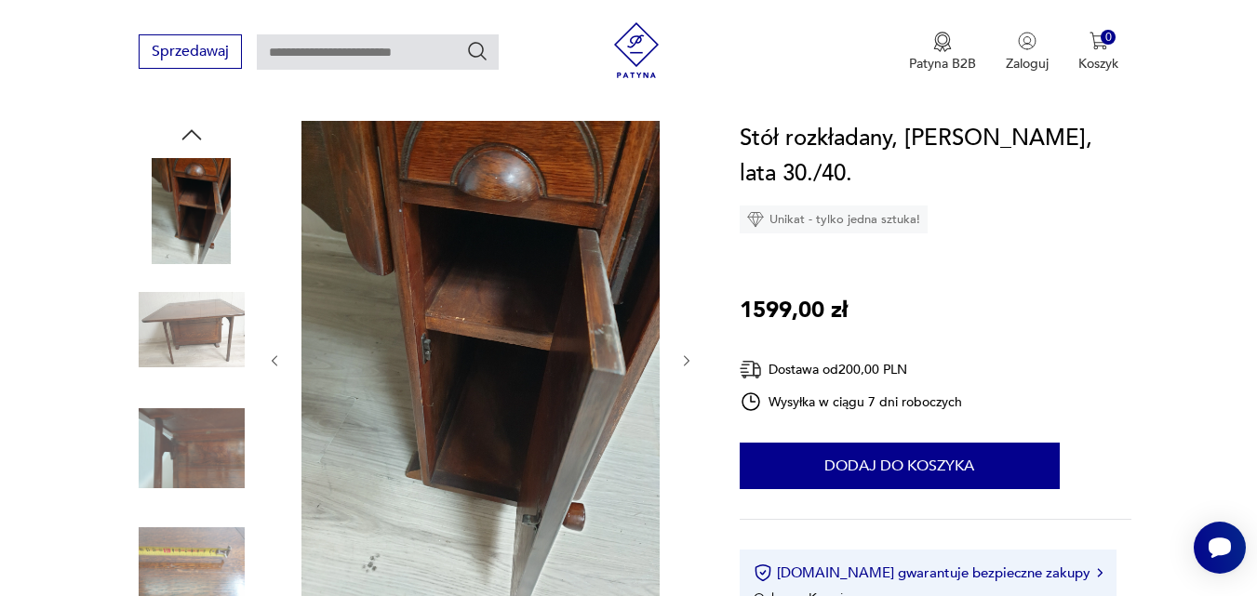
click at [686, 363] on icon "button" at bounding box center [687, 362] width 16 height 16
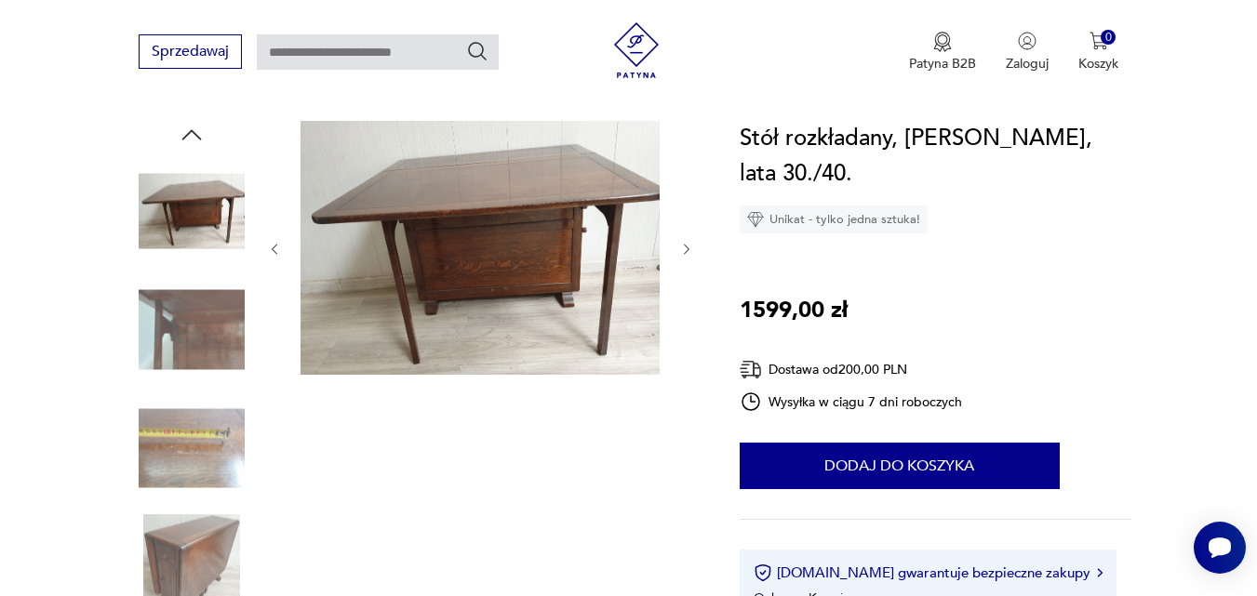
click at [686, 363] on div at bounding box center [481, 249] width 428 height 257
click at [690, 244] on icon "button" at bounding box center [687, 250] width 16 height 16
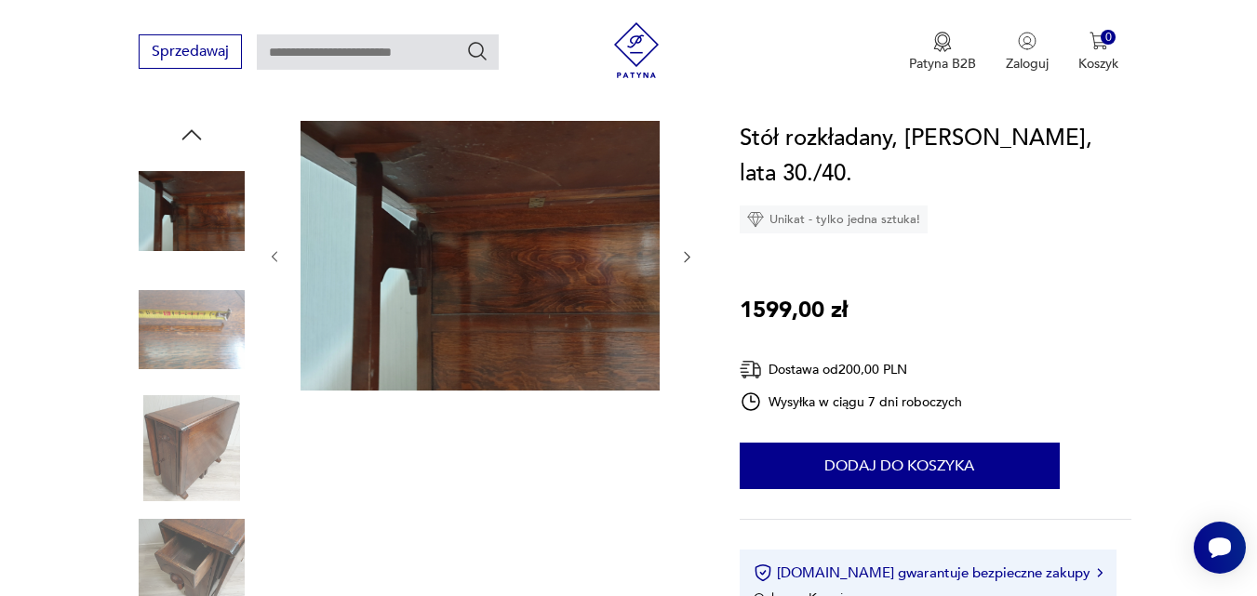
click at [690, 244] on div at bounding box center [481, 257] width 428 height 273
click at [684, 256] on icon "button" at bounding box center [687, 257] width 16 height 16
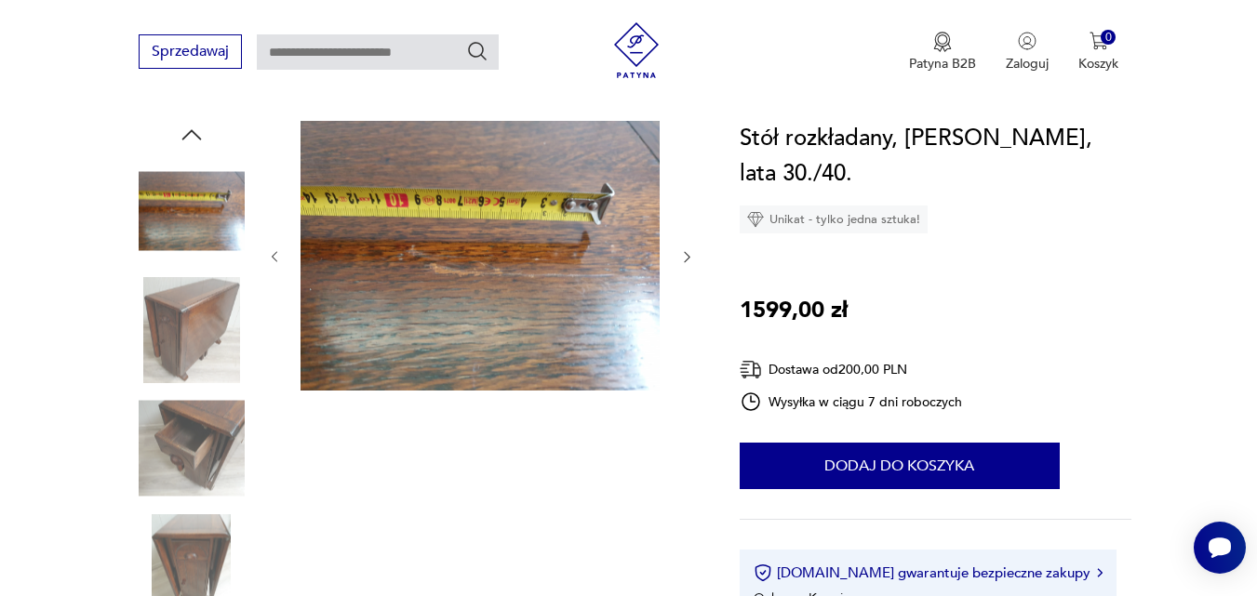
click at [684, 256] on icon "button" at bounding box center [687, 257] width 16 height 16
